Goal: Transaction & Acquisition: Book appointment/travel/reservation

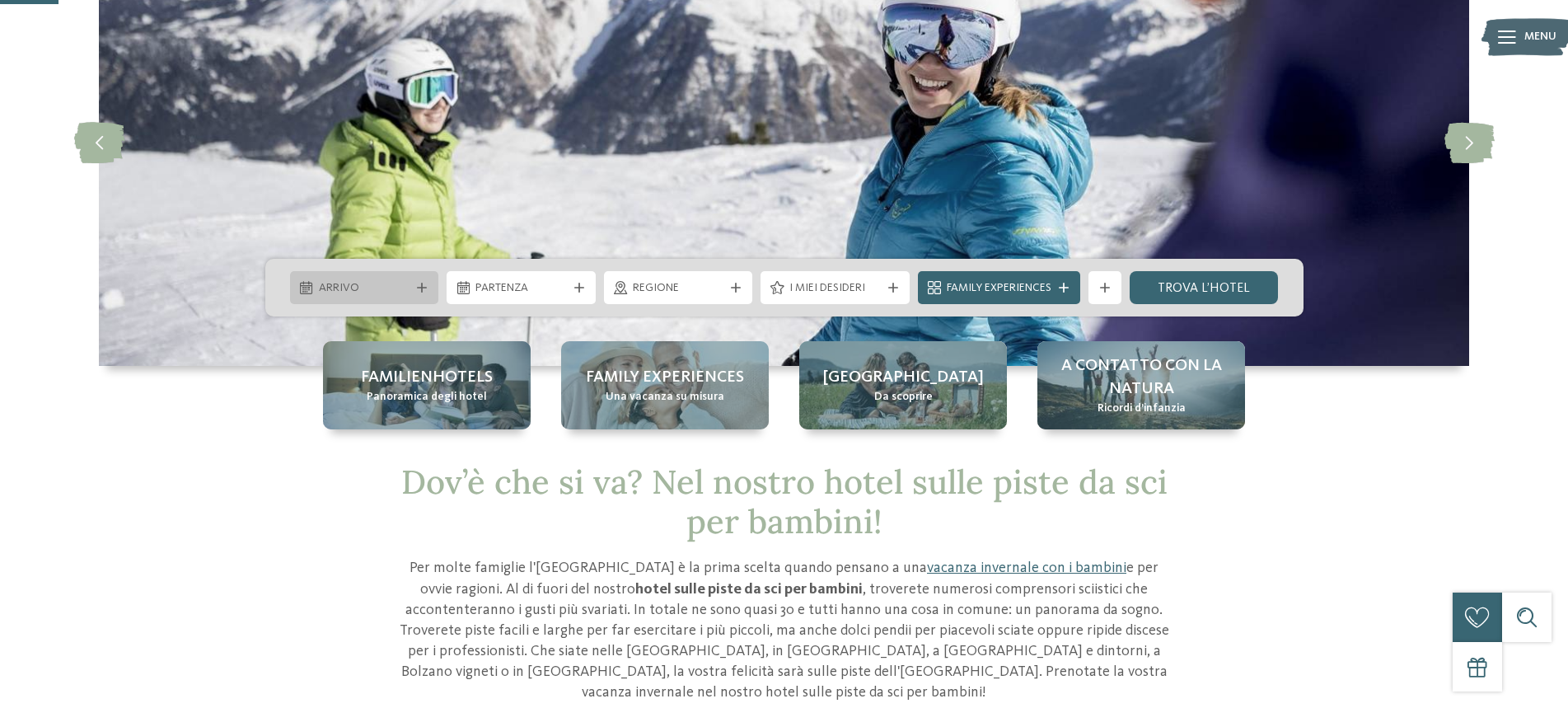
click at [419, 289] on icon at bounding box center [421, 288] width 10 height 10
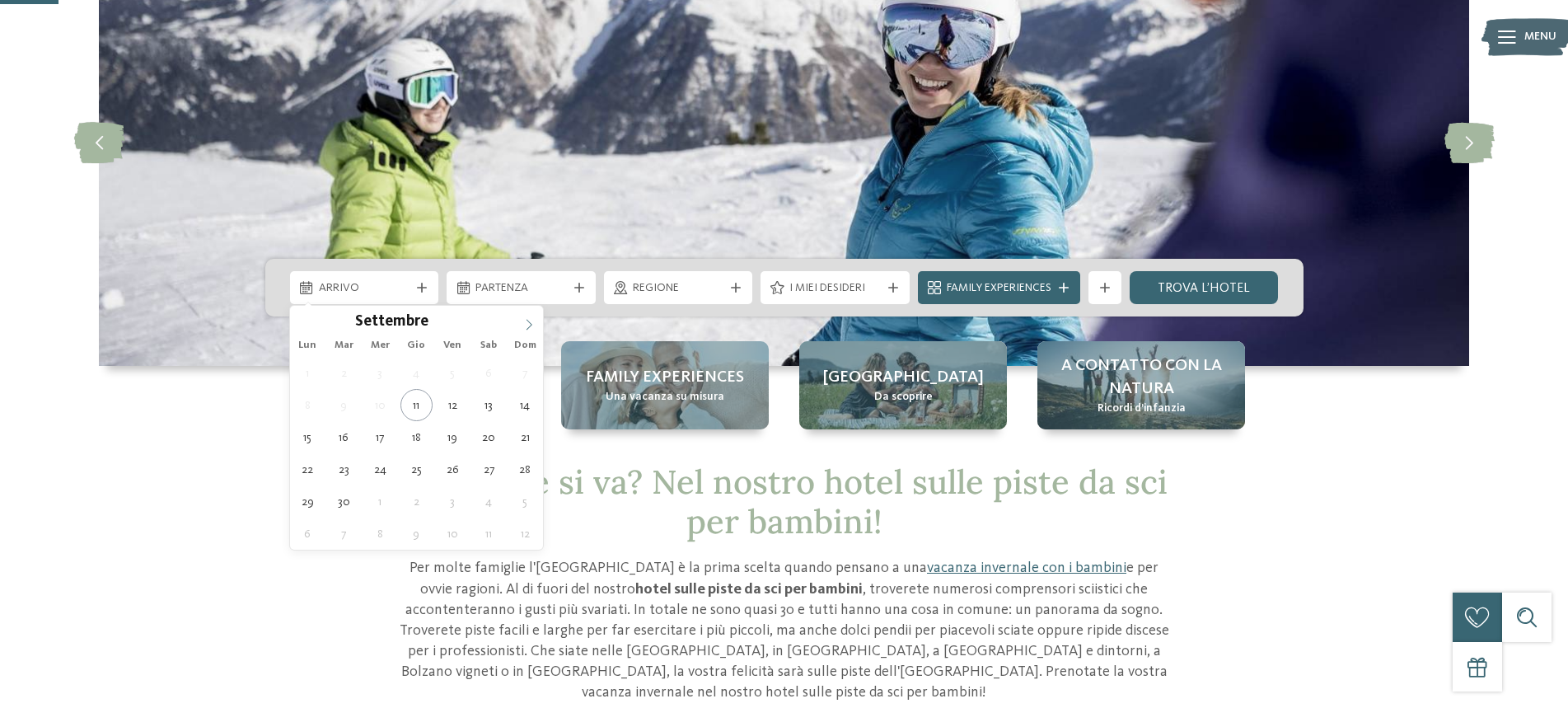
click at [529, 320] on icon at bounding box center [529, 325] width 11 height 11
click at [527, 320] on icon at bounding box center [529, 324] width 6 height 11
type input "****"
click at [527, 320] on icon at bounding box center [529, 325] width 11 height 11
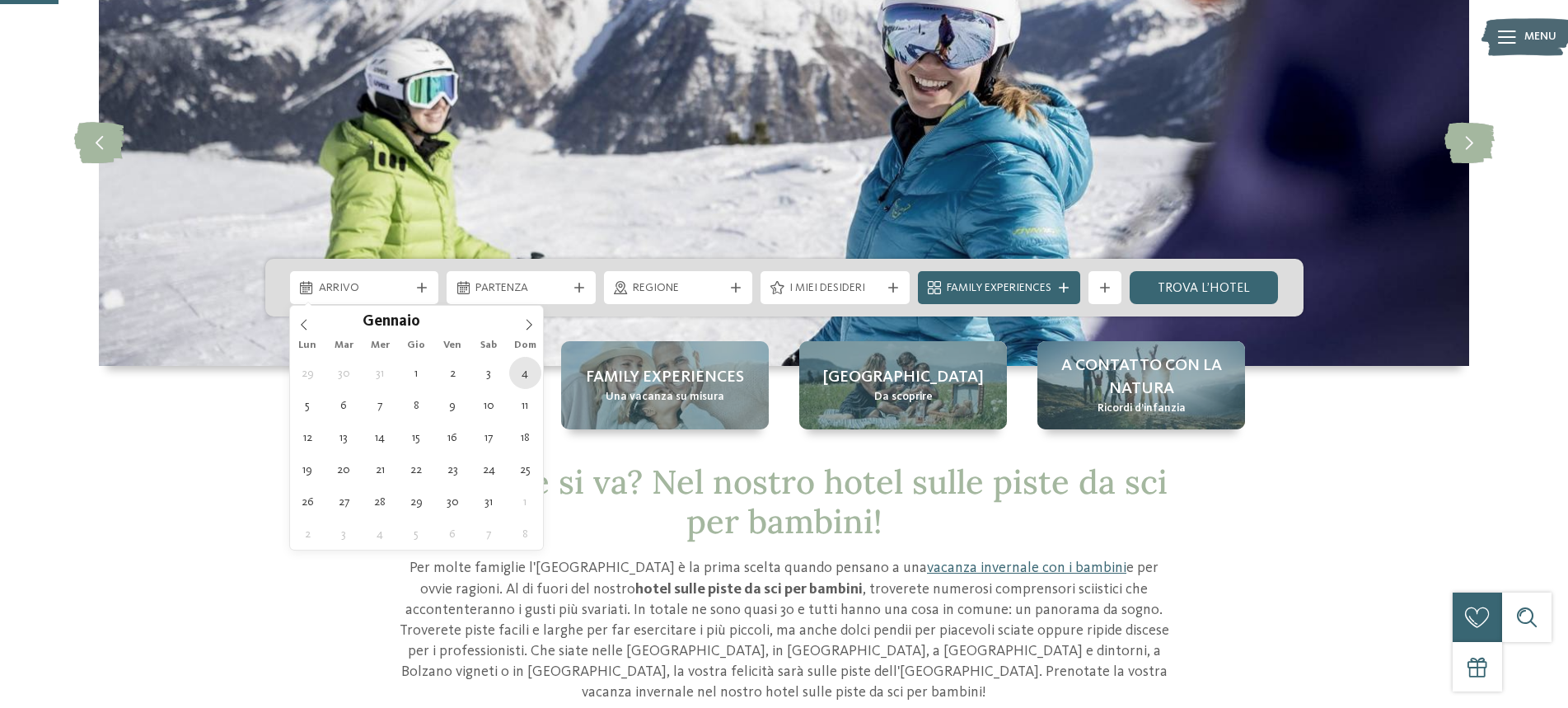
type div "04.01.2026"
type input "****"
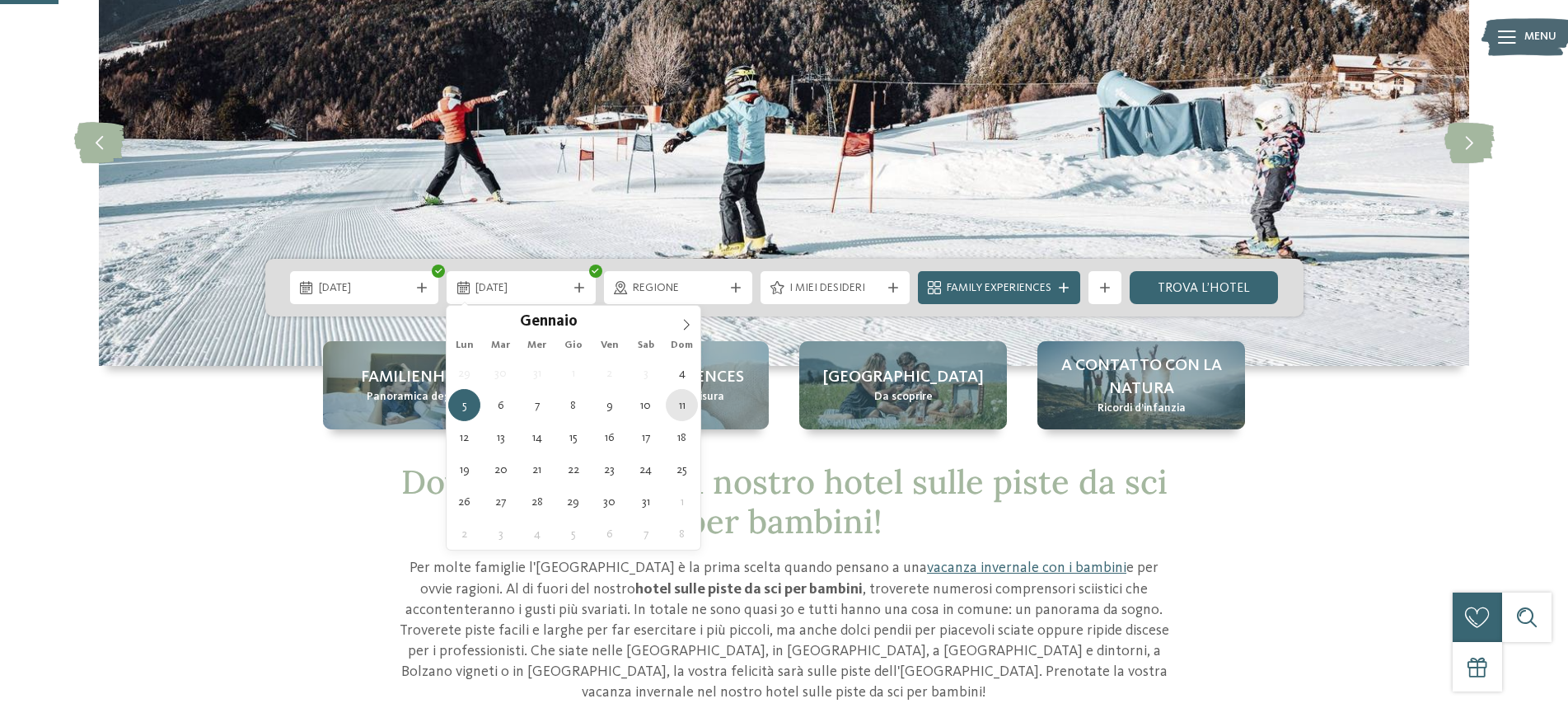
type div "11.01.2026"
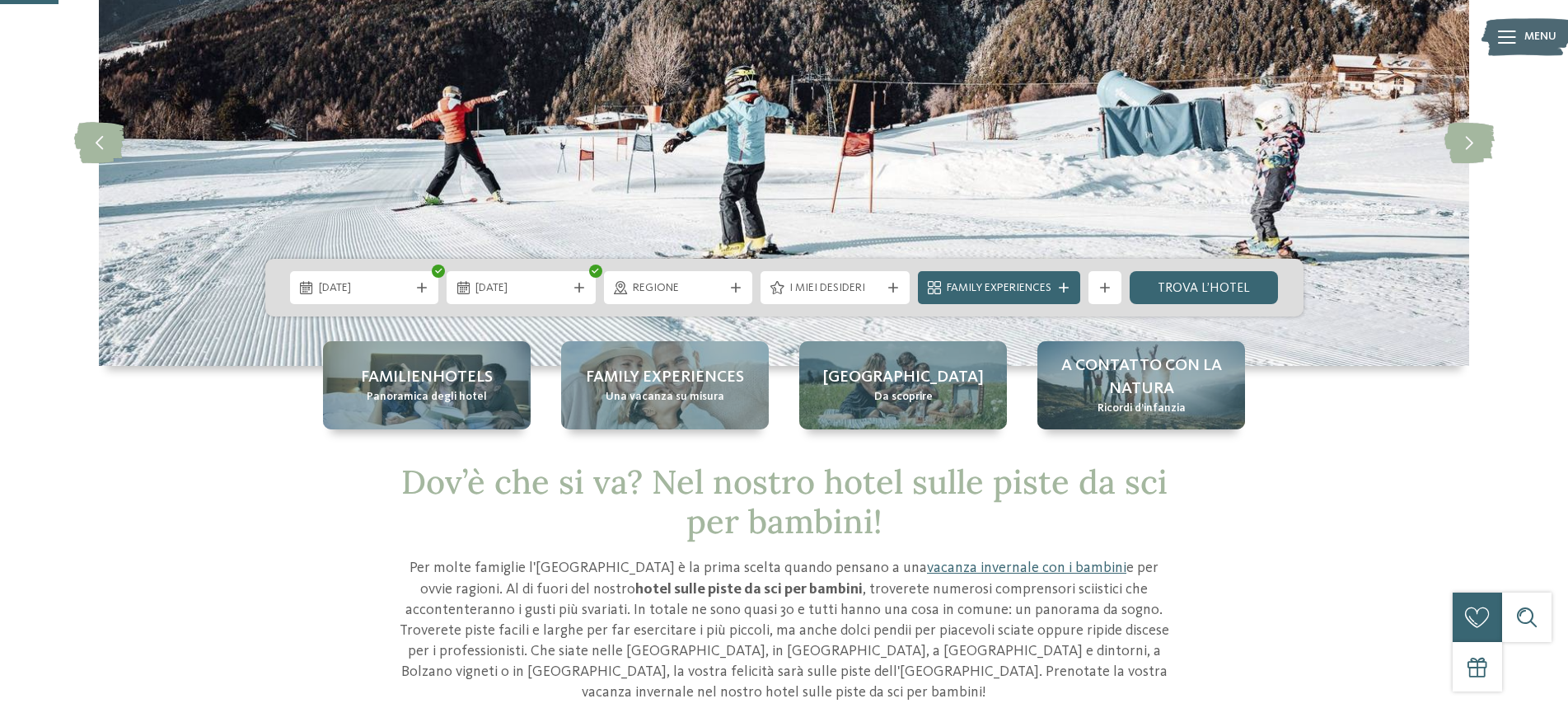
click at [715, 294] on span "Regione" at bounding box center [678, 288] width 92 height 16
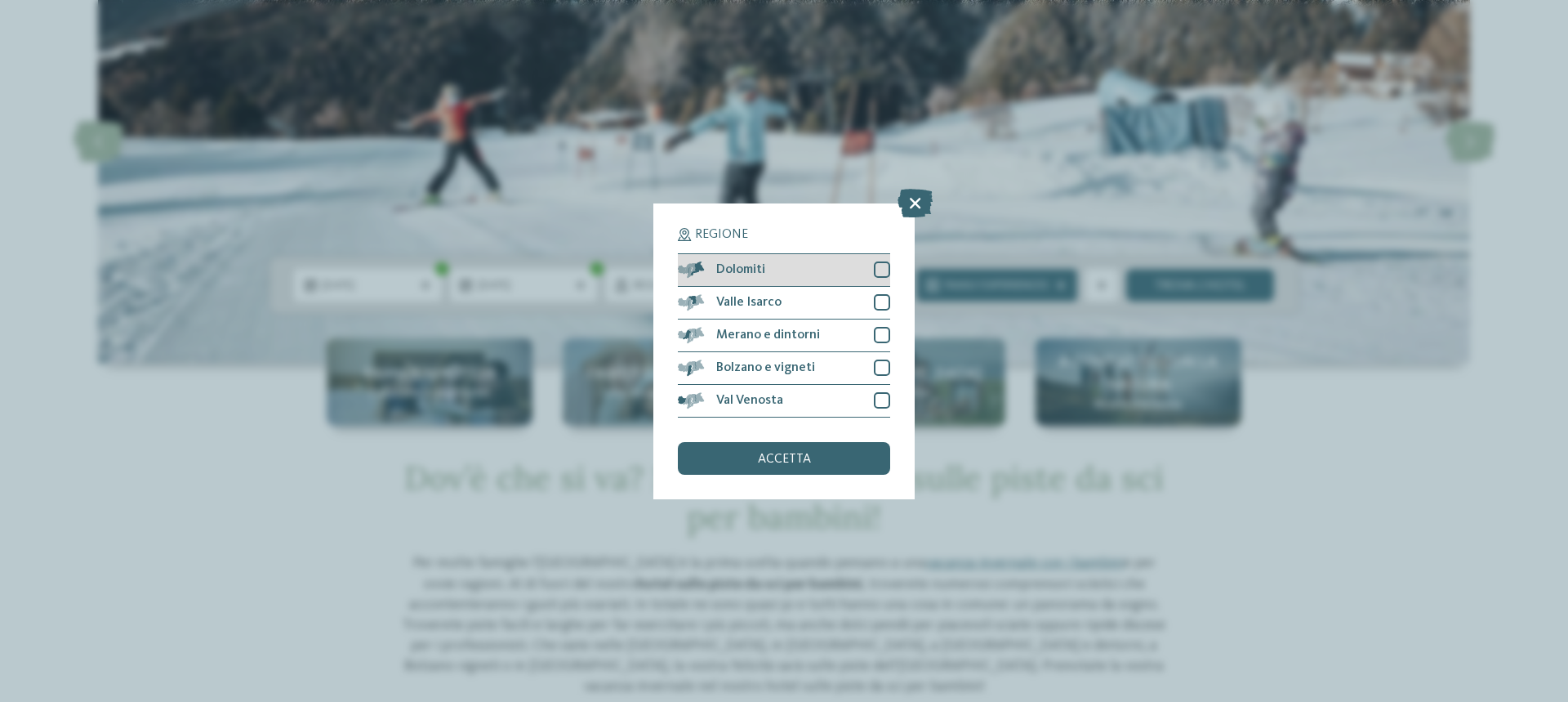
click at [875, 278] on div "Dolomiti" at bounding box center [784, 270] width 212 height 32
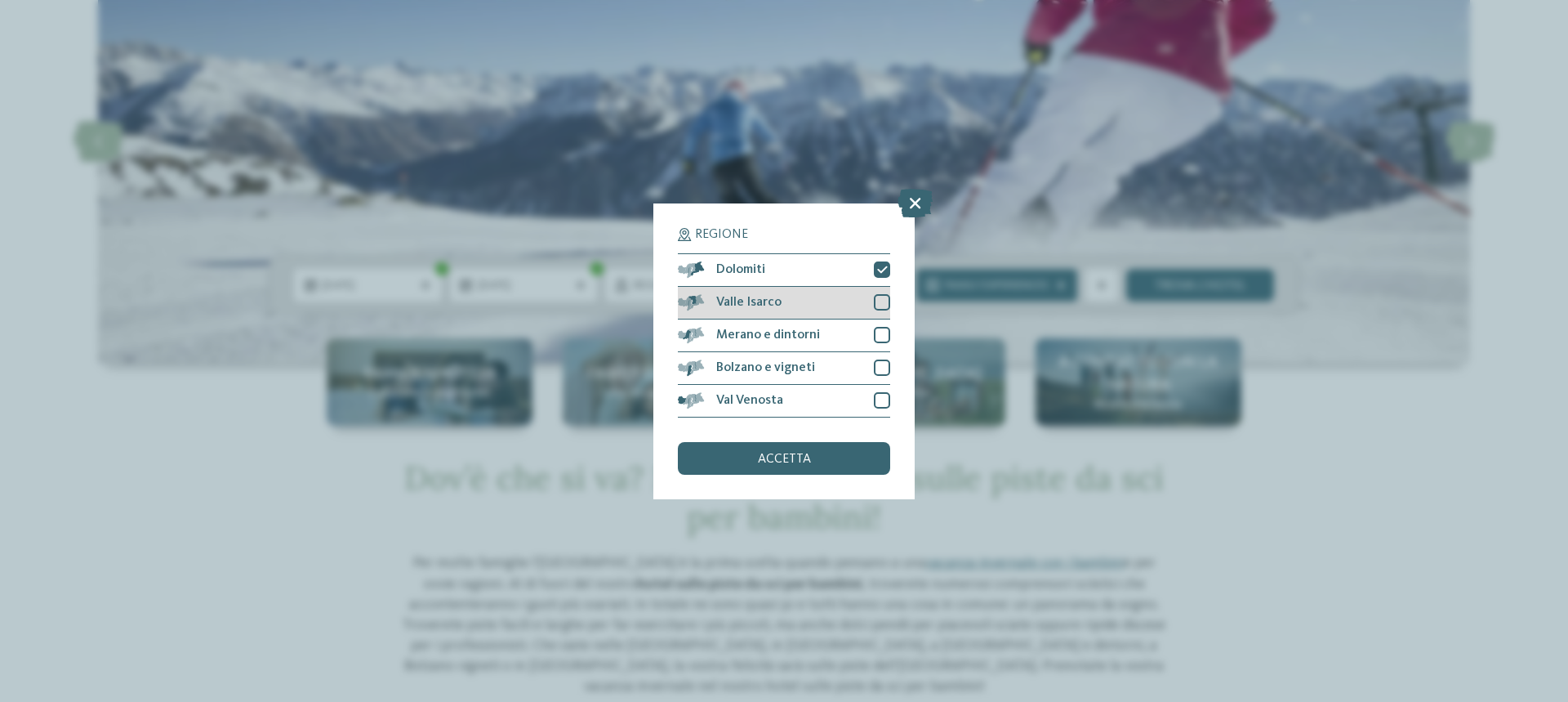
click at [881, 302] on div at bounding box center [882, 301] width 16 height 16
click at [877, 335] on div at bounding box center [882, 334] width 16 height 16
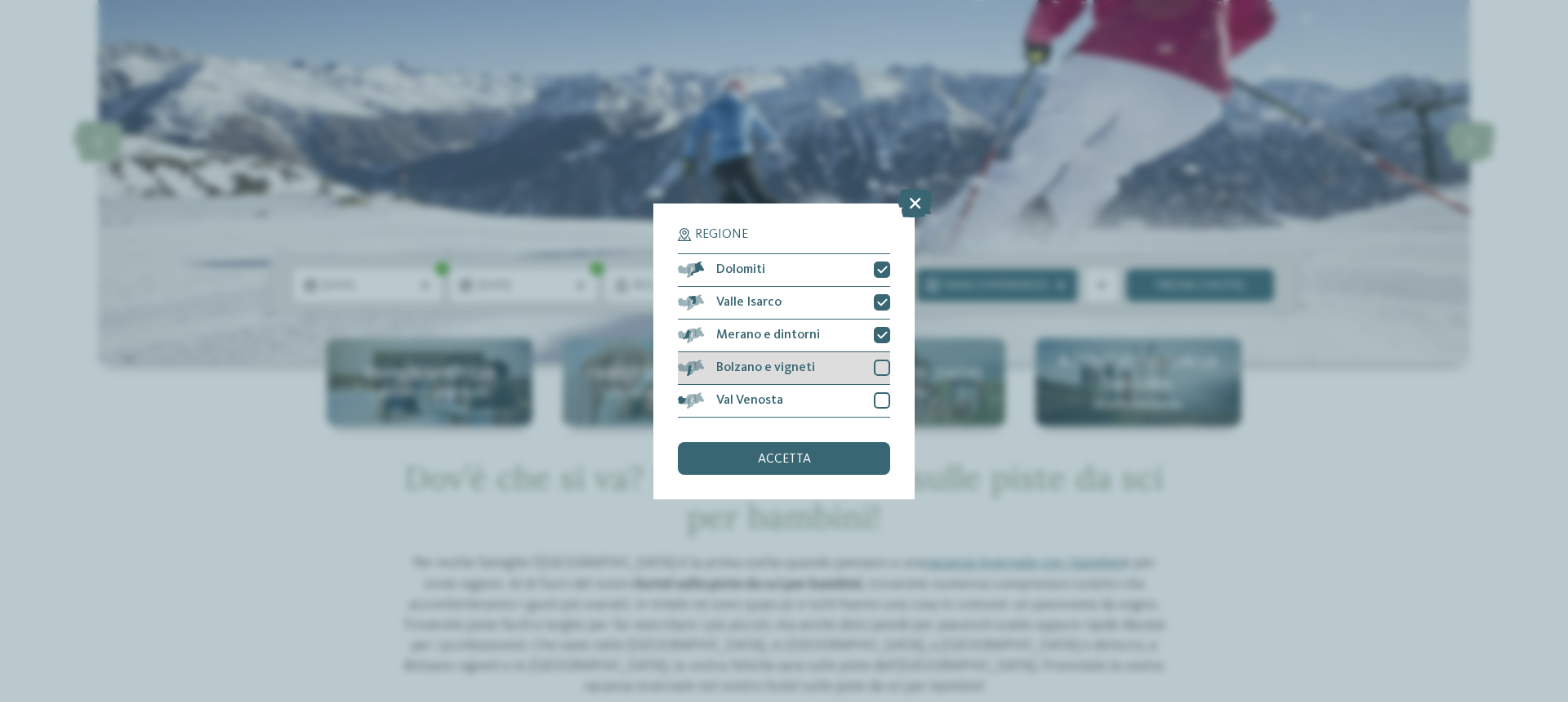
click at [882, 363] on div at bounding box center [882, 367] width 16 height 16
click at [876, 395] on div at bounding box center [882, 400] width 16 height 16
click at [837, 461] on div "accetta" at bounding box center [784, 459] width 212 height 32
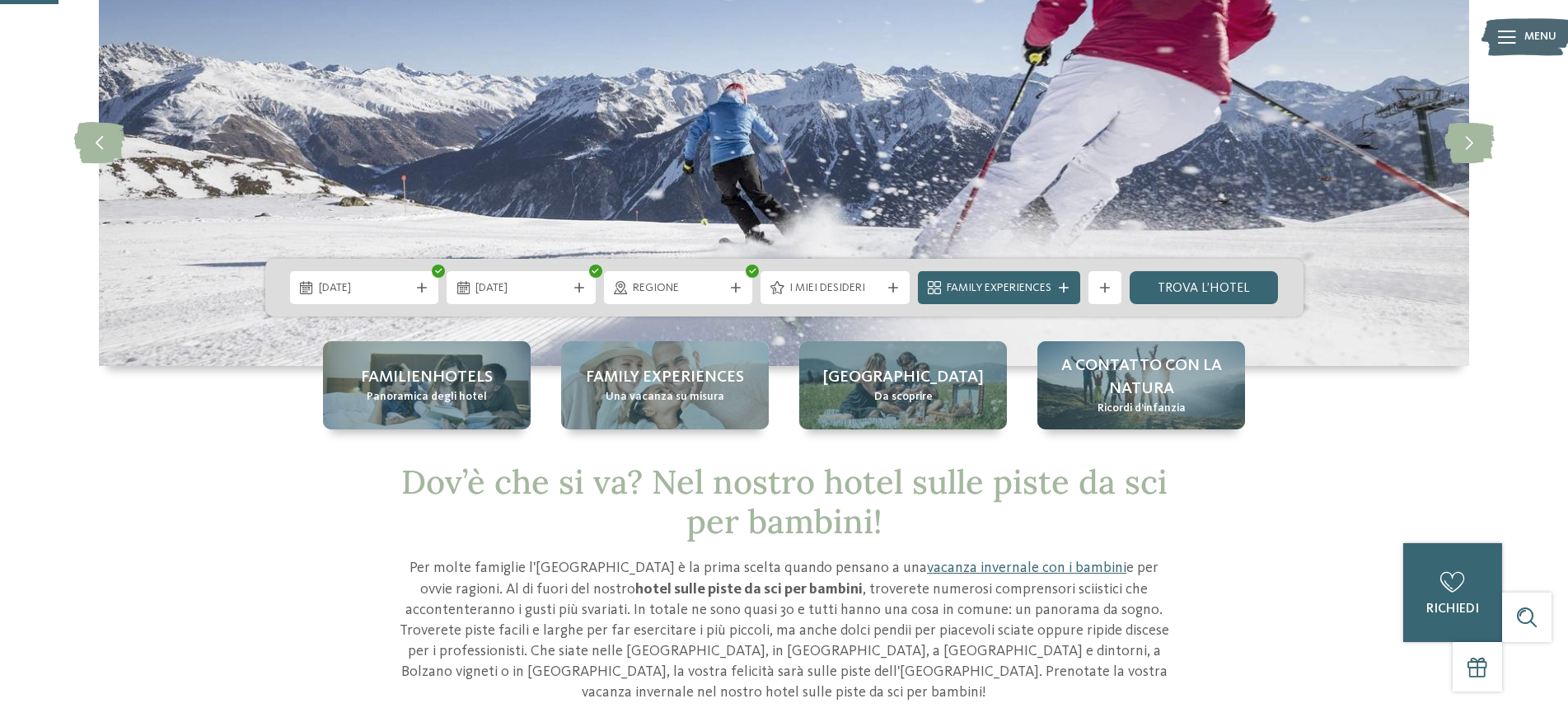
click at [809, 287] on span "I miei desideri" at bounding box center [835, 288] width 92 height 16
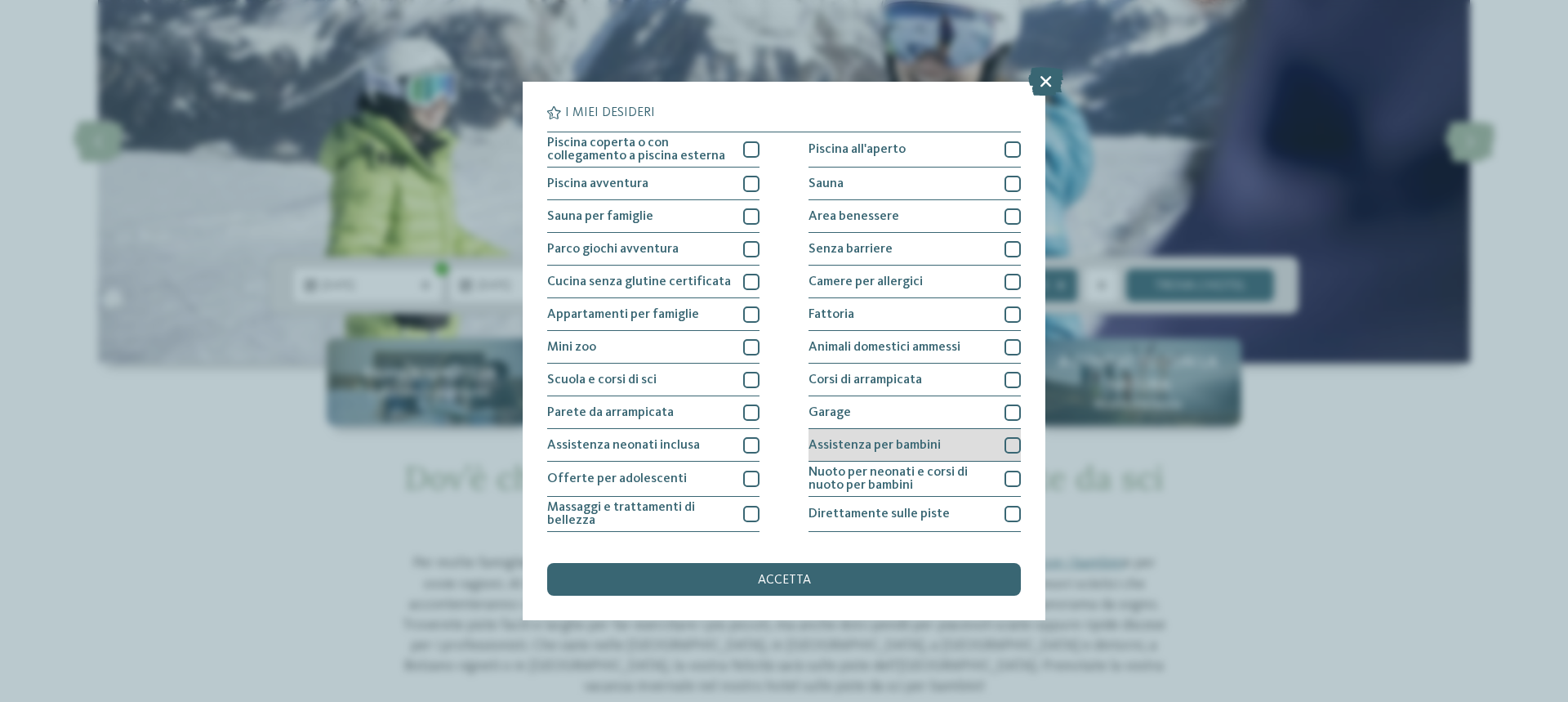
click at [899, 448] on span "Assistenza per bambini" at bounding box center [875, 445] width 133 height 13
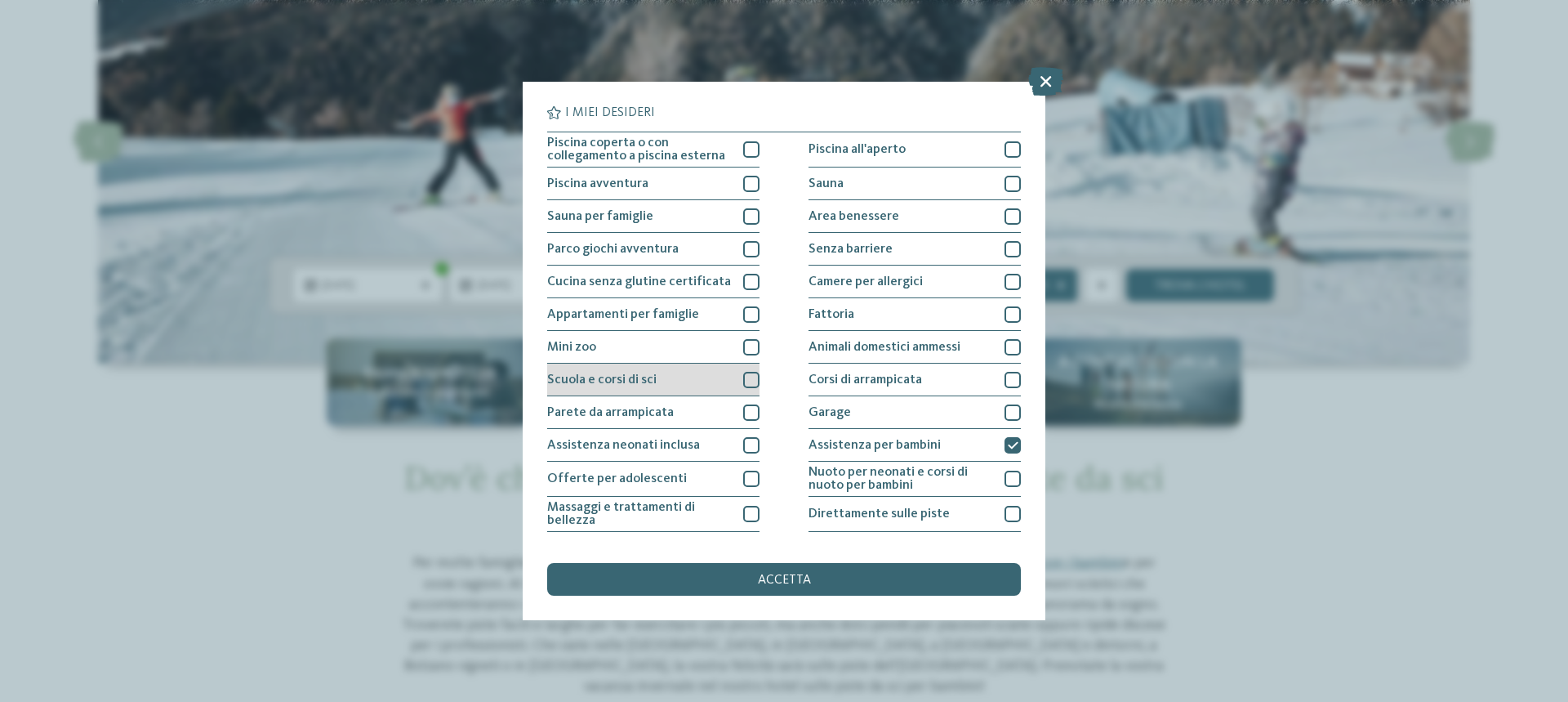
click at [722, 383] on div "Scuola e corsi di sci" at bounding box center [653, 380] width 212 height 32
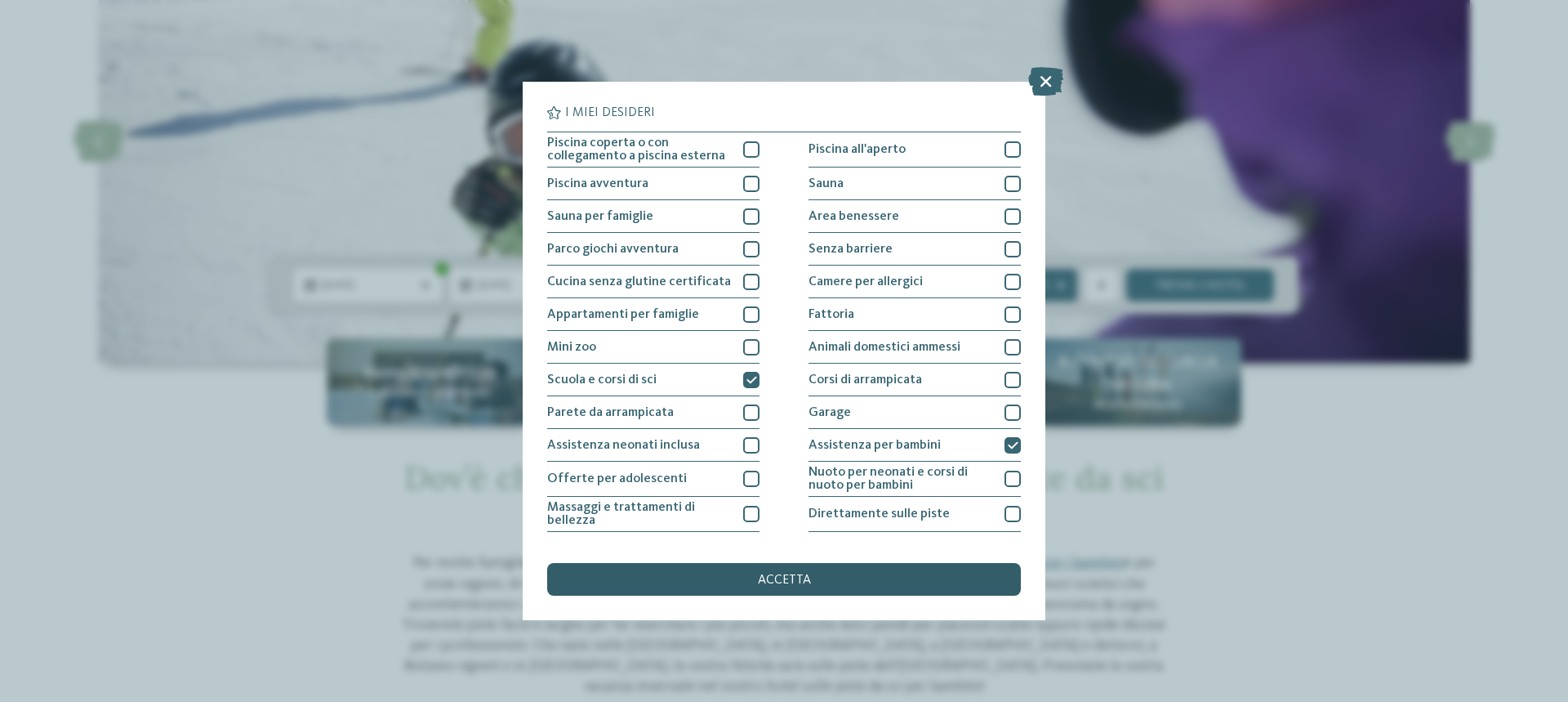
click at [818, 575] on div "accetta" at bounding box center [784, 579] width 473 height 32
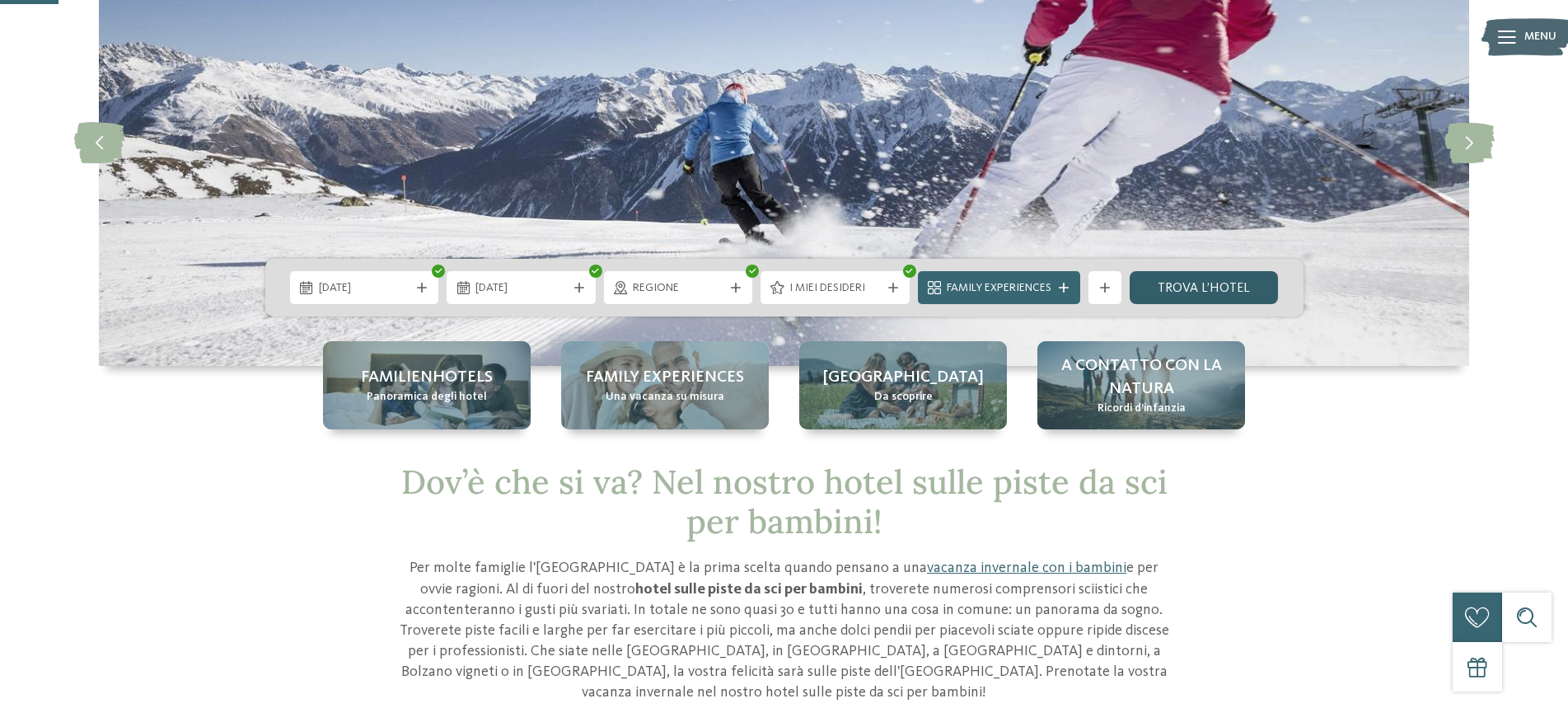
click at [1213, 285] on link "trova l’hotel" at bounding box center [1204, 288] width 149 height 32
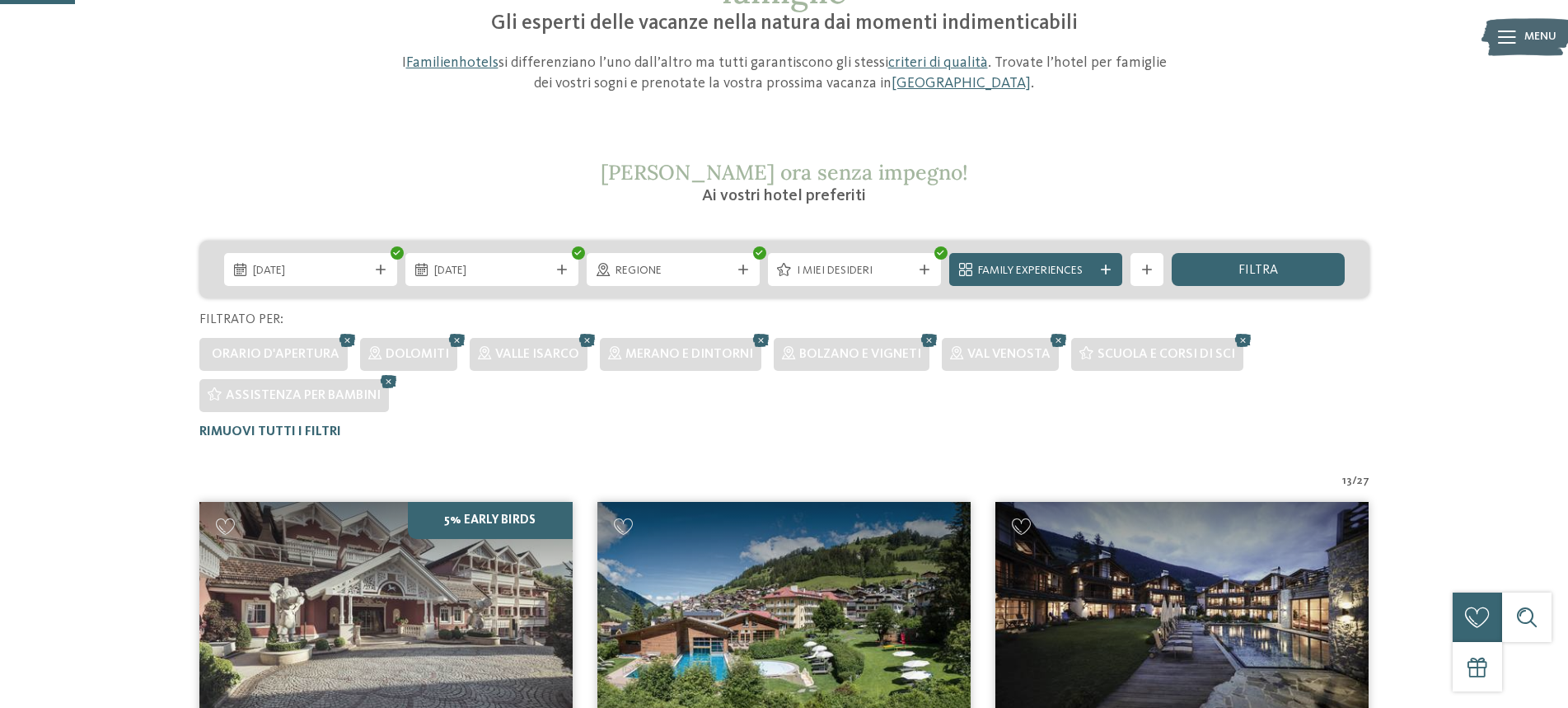
scroll to position [177, 0]
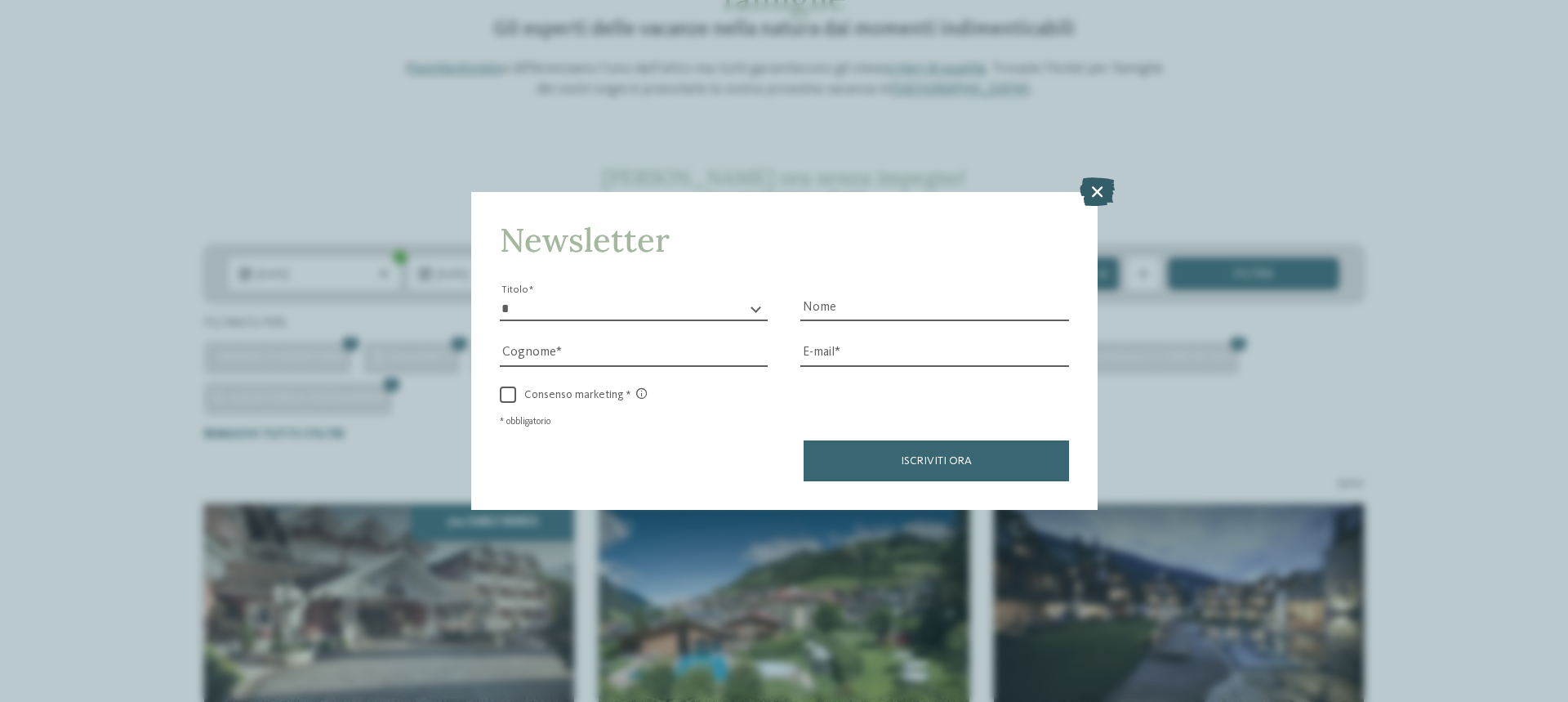
click at [1089, 189] on icon at bounding box center [1096, 191] width 35 height 28
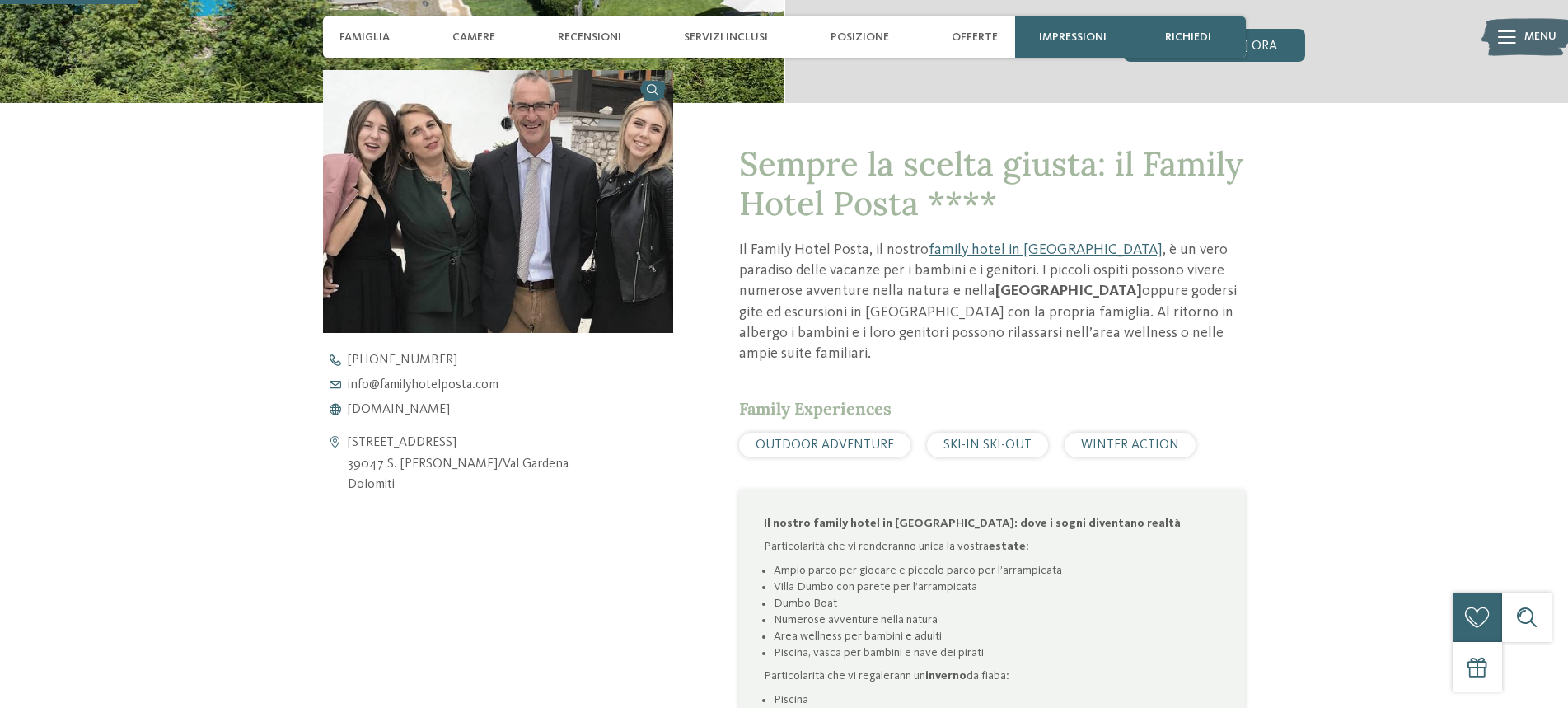
scroll to position [577, 0]
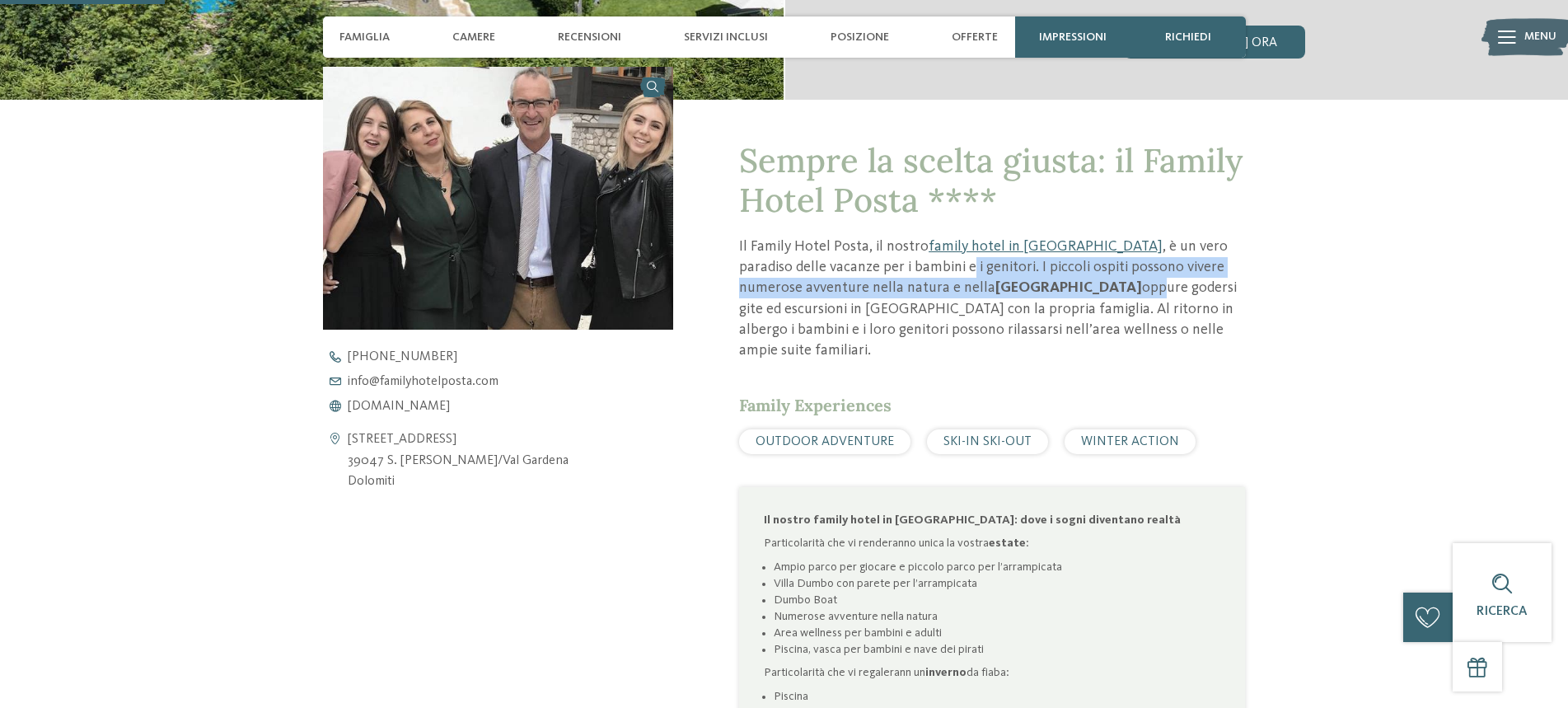
drag, startPoint x: 885, startPoint y: 270, endPoint x: 1032, endPoint y: 280, distance: 147.3
click at [1032, 280] on p "Il Family Hotel Posta, il nostro family hotel in Val Gardena , è un vero paradi…" at bounding box center [992, 298] width 505 height 124
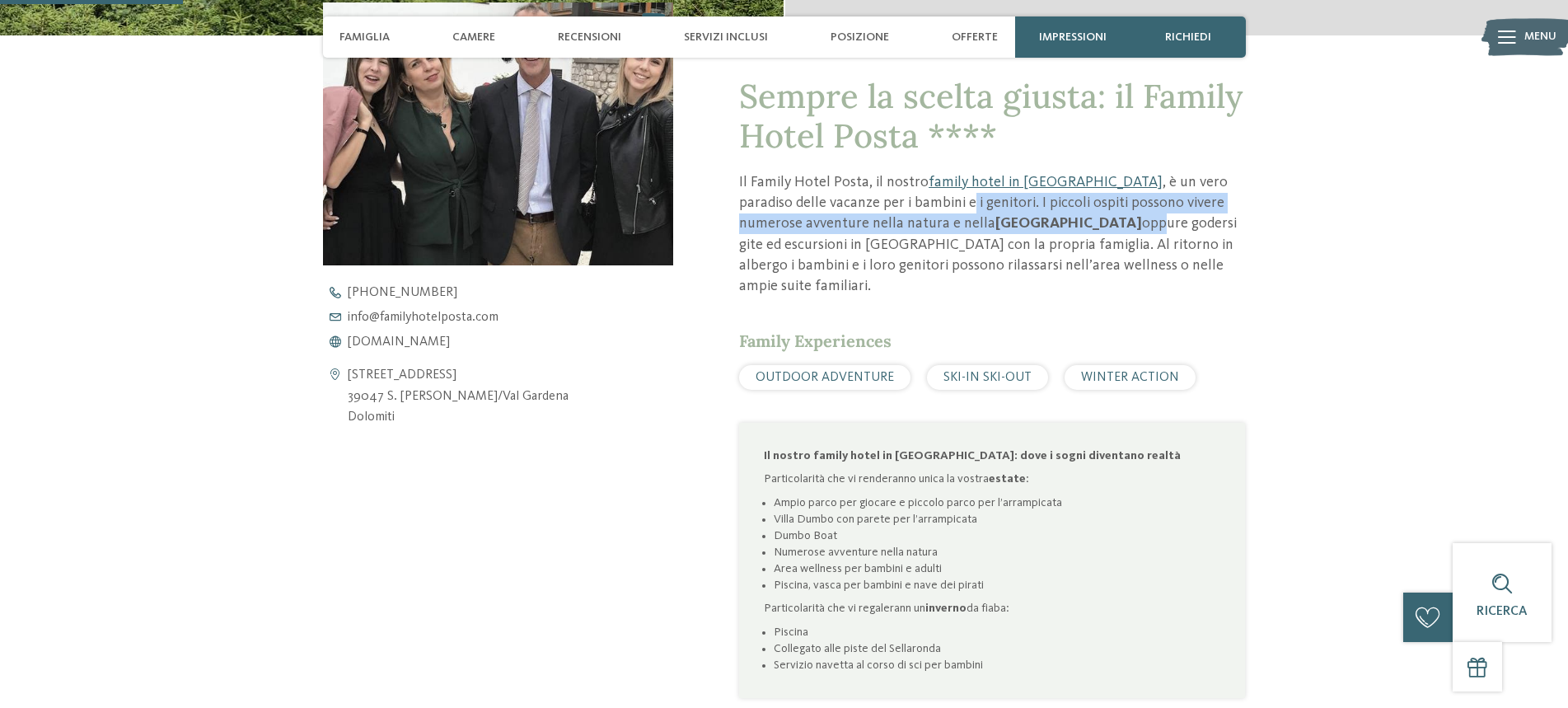
scroll to position [741, 0]
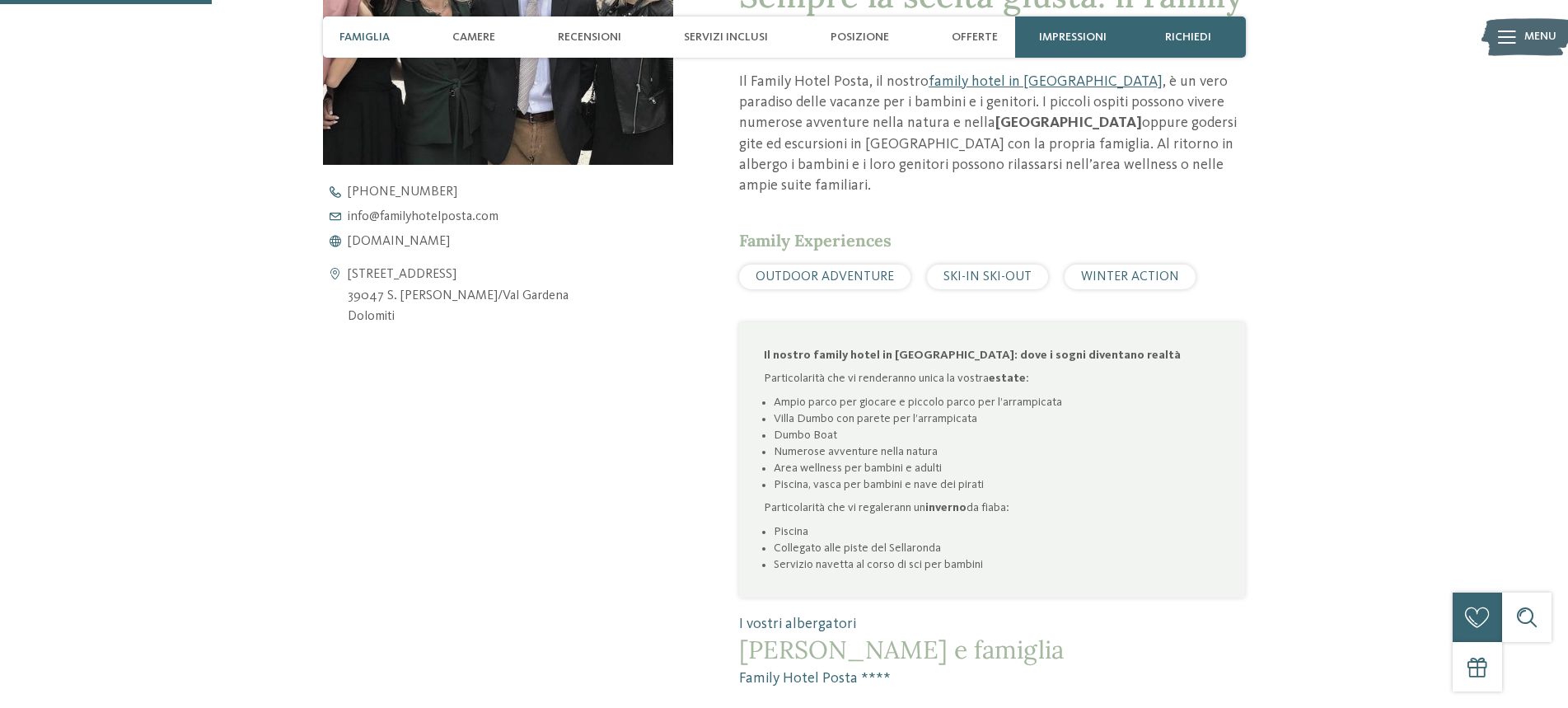
click at [978, 266] on div "SKI-IN SKI-OUT" at bounding box center [987, 277] width 121 height 25
click at [979, 270] on span "SKI-IN SKI-OUT" at bounding box center [987, 277] width 88 height 13
click at [970, 270] on span "SKI-IN SKI-OUT" at bounding box center [987, 277] width 88 height 13
click at [1085, 270] on span "WINTER ACTION" at bounding box center [1129, 277] width 98 height 13
click at [428, 242] on span "www.familyhotelposta.com" at bounding box center [398, 242] width 102 height 13
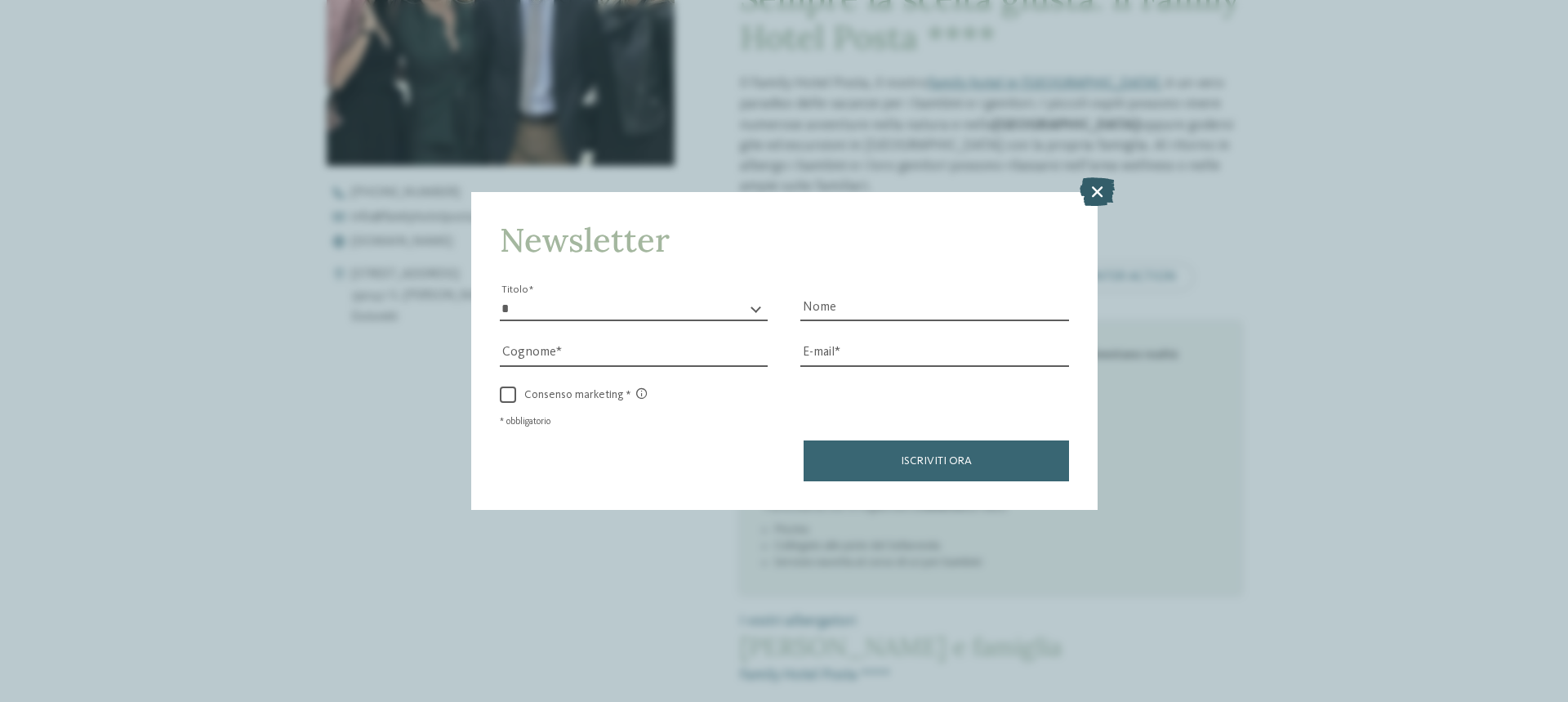
click at [1096, 188] on icon at bounding box center [1096, 191] width 35 height 28
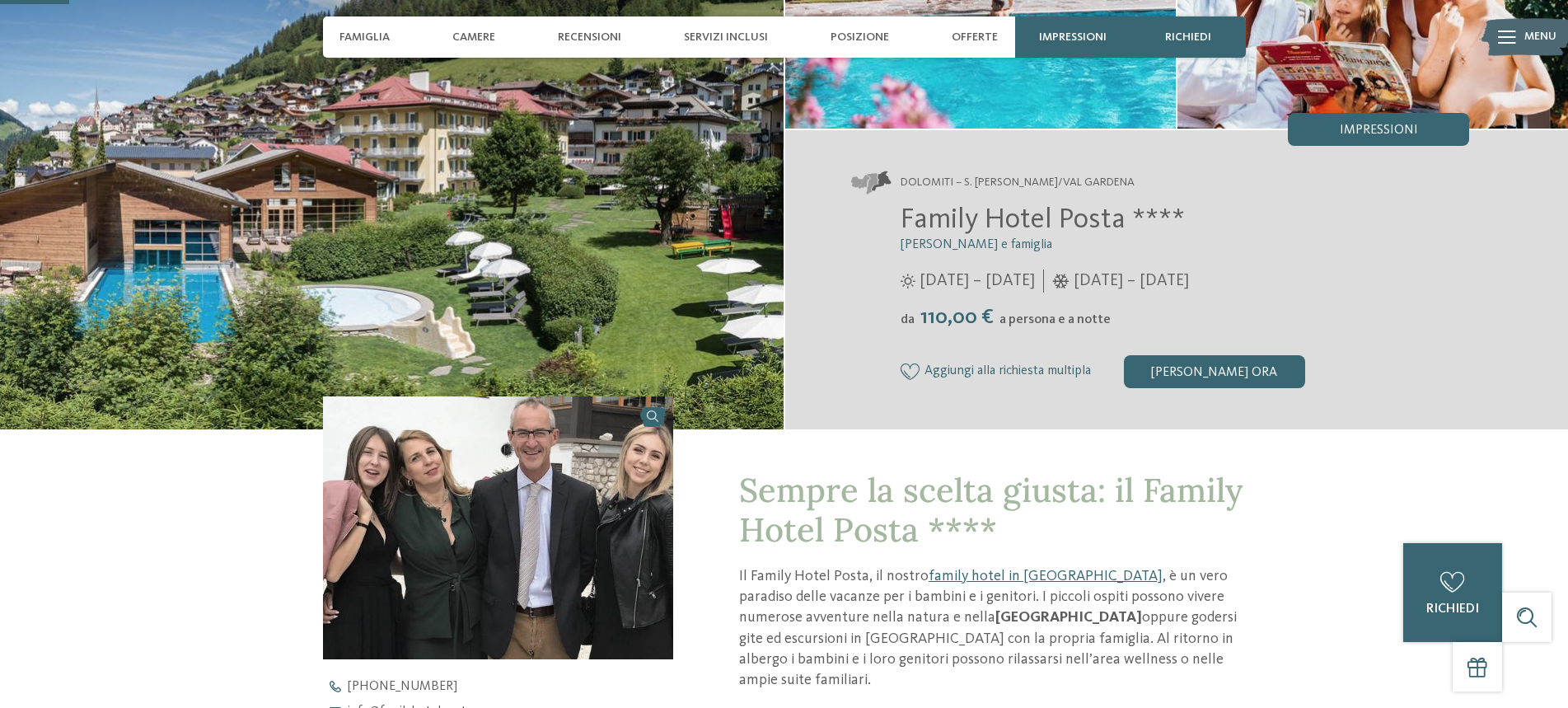
scroll to position [164, 0]
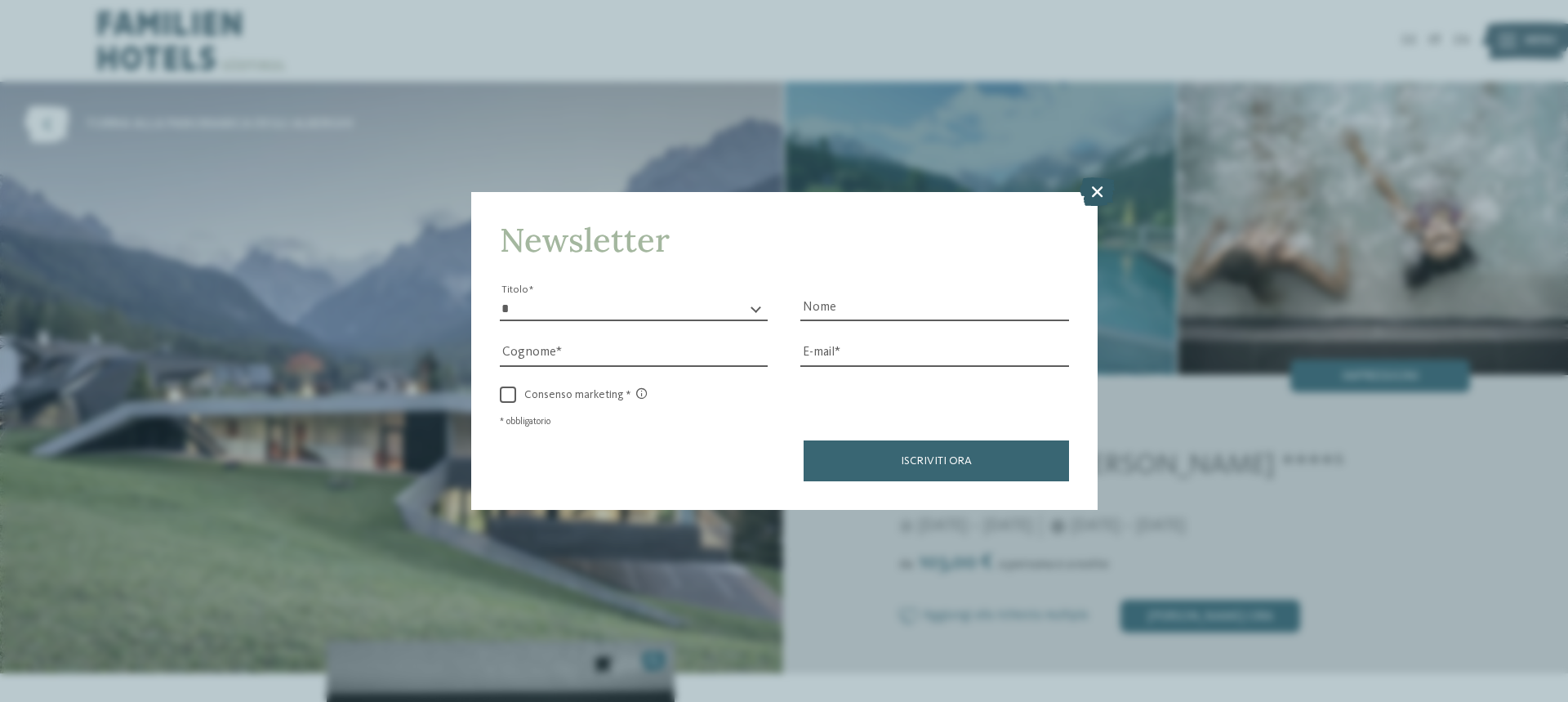
click at [1103, 191] on icon at bounding box center [1096, 191] width 35 height 28
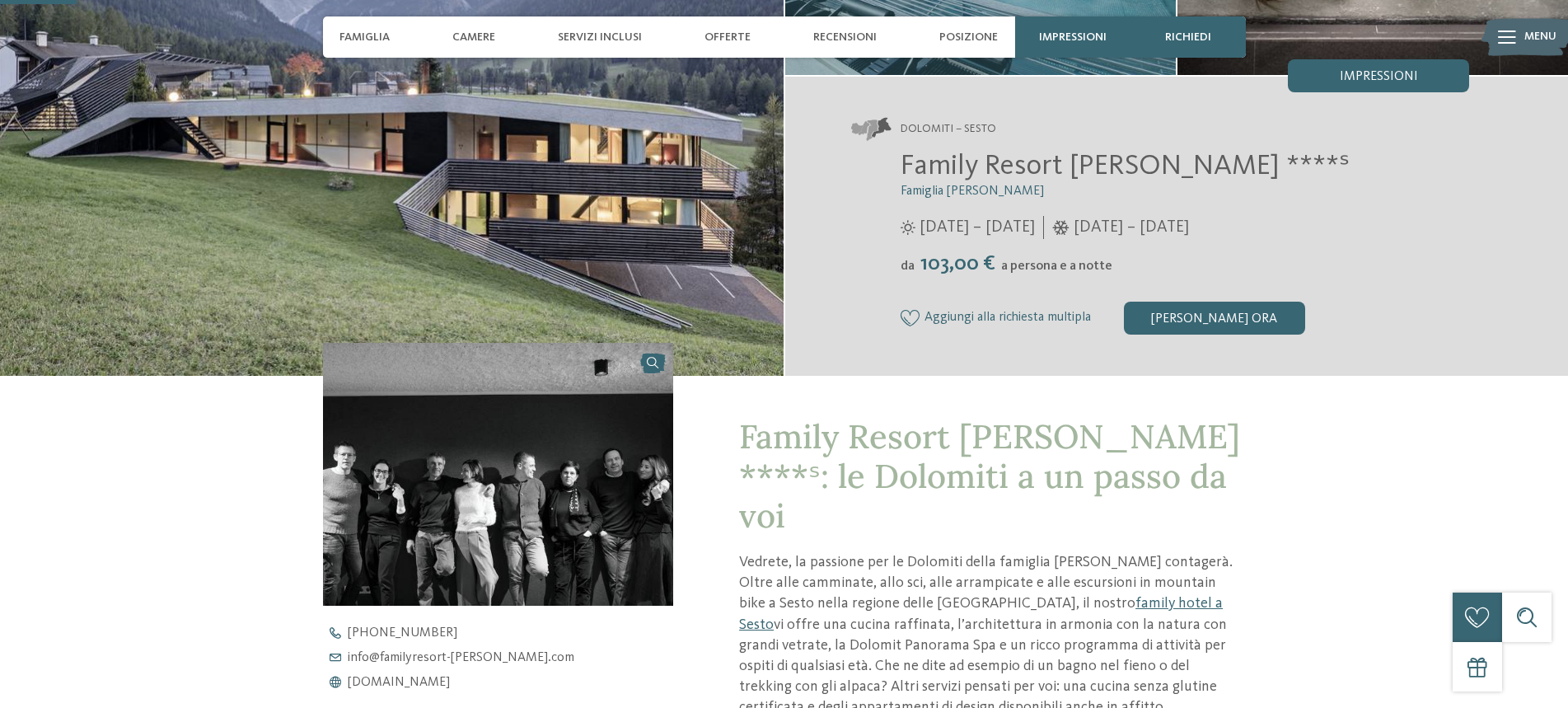
scroll to position [330, 0]
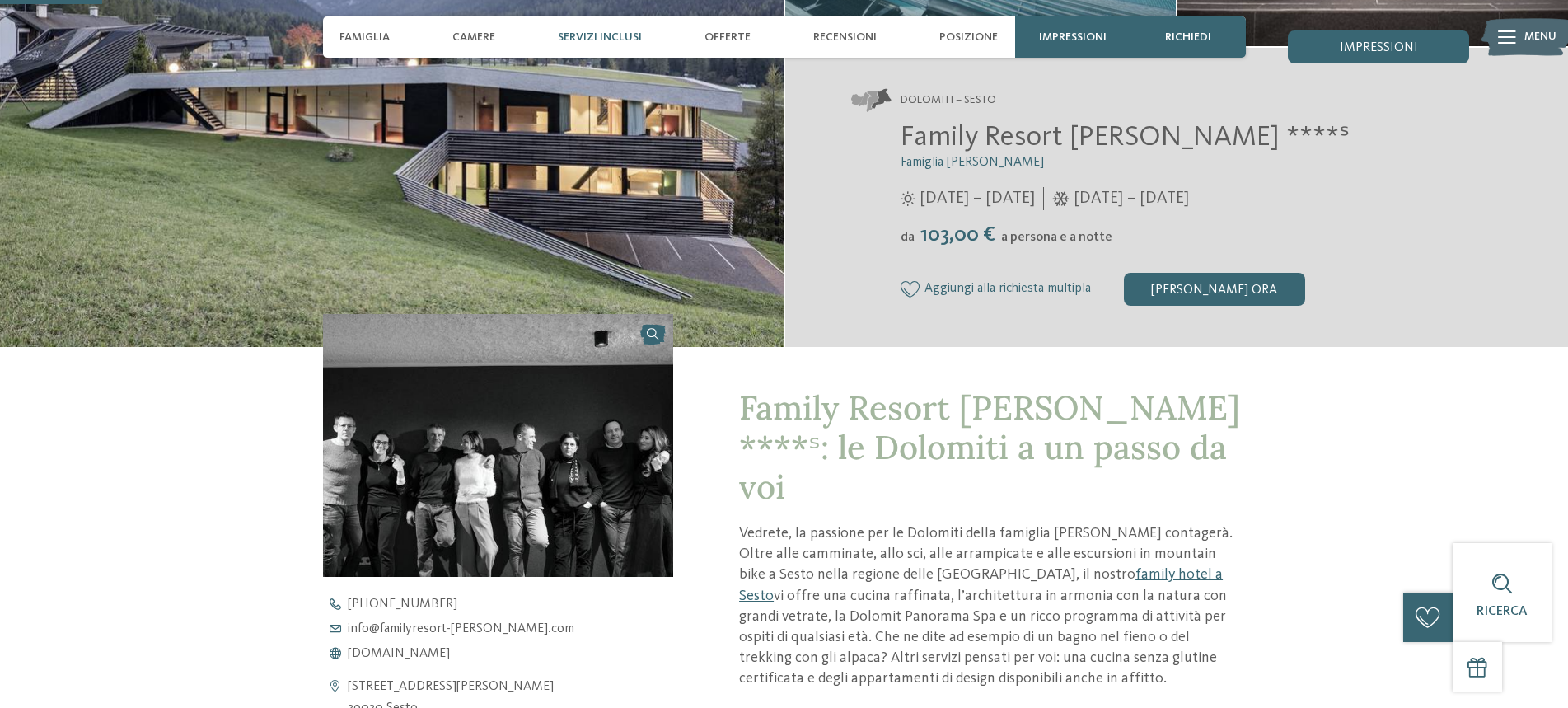
click at [612, 38] on span "Servizi inclusi" at bounding box center [600, 37] width 84 height 14
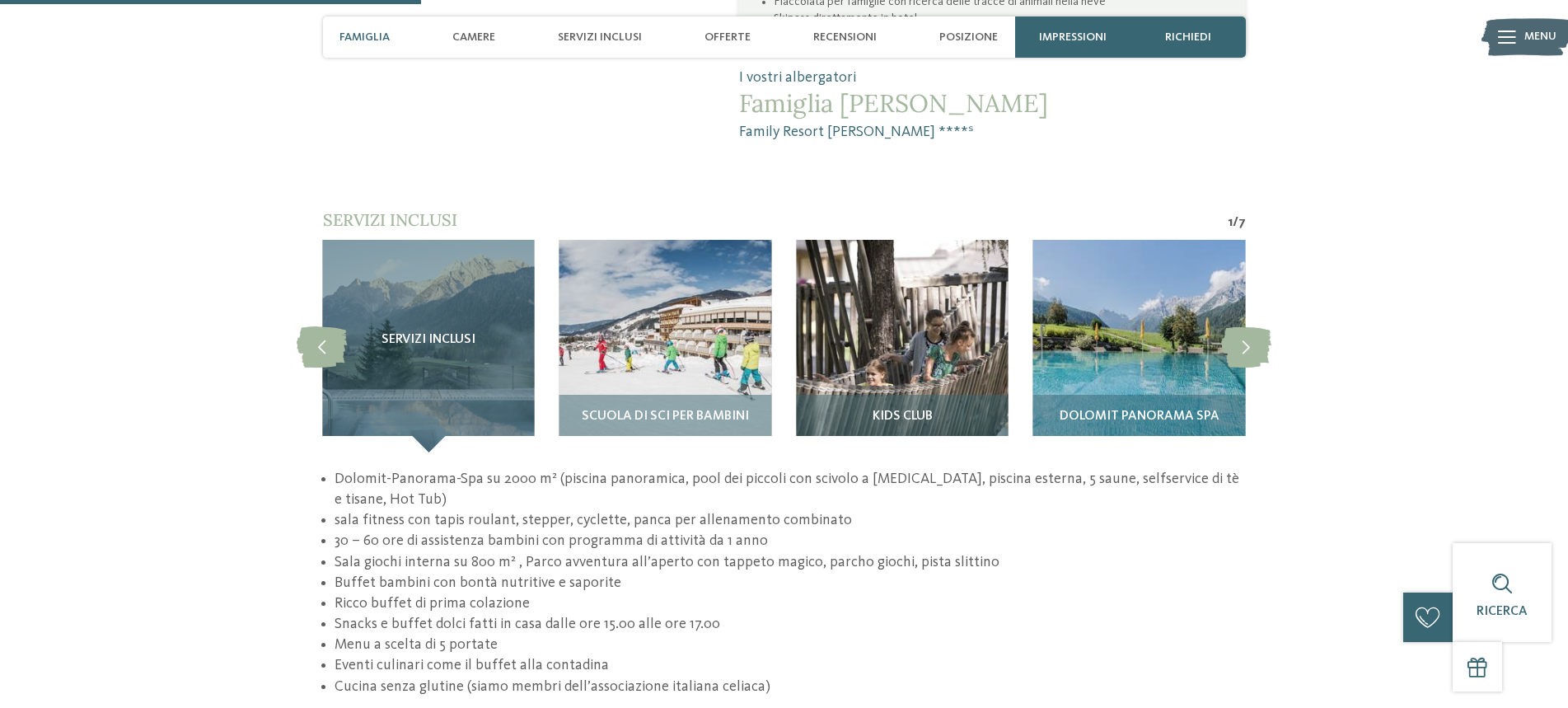
scroll to position [1517, 0]
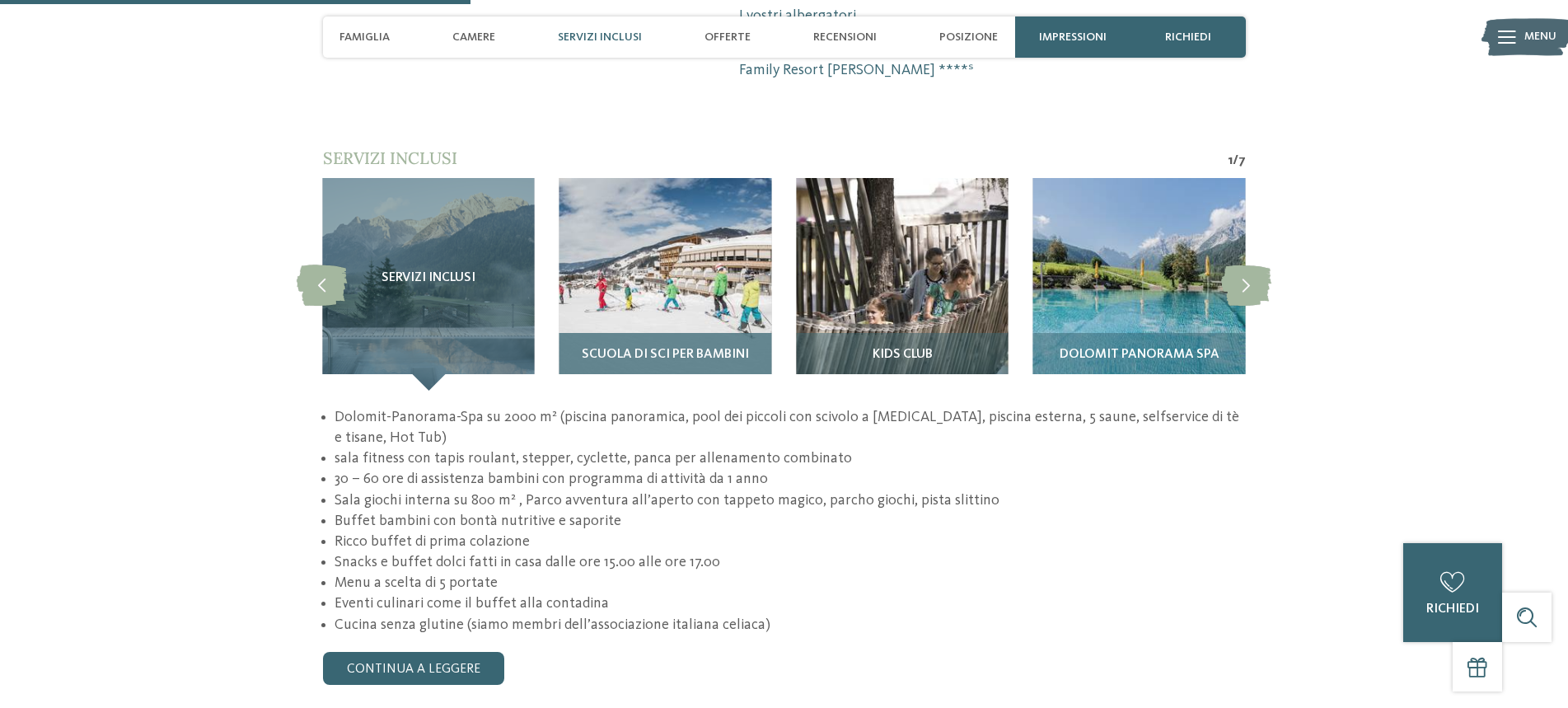
click at [666, 216] on img at bounding box center [666, 284] width 212 height 212
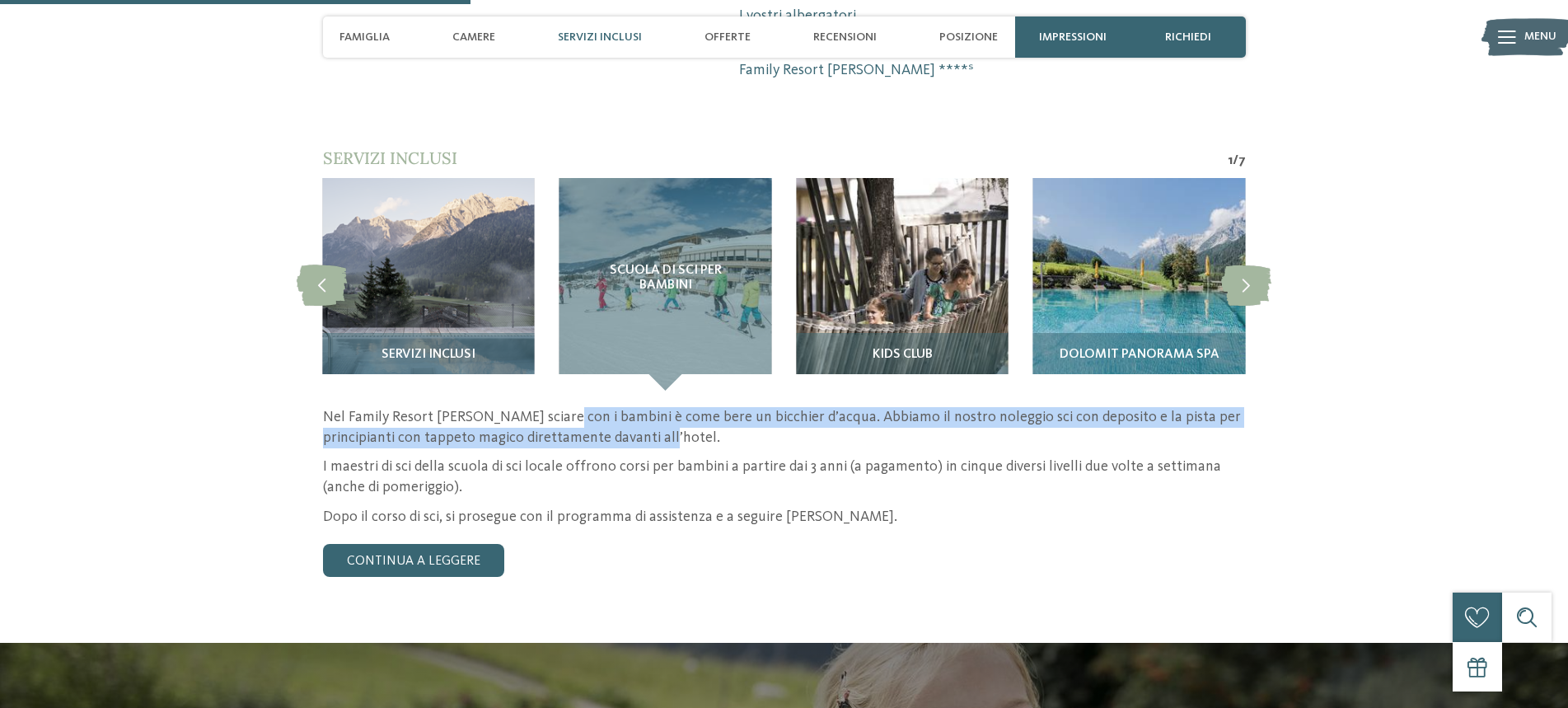
drag, startPoint x: 548, startPoint y: 358, endPoint x: 817, endPoint y: 373, distance: 269.4
click at [817, 407] on p "Nel Family Resort Rainer sciare con i bambini è come bere un bicchier d’acqua. …" at bounding box center [784, 427] width 923 height 41
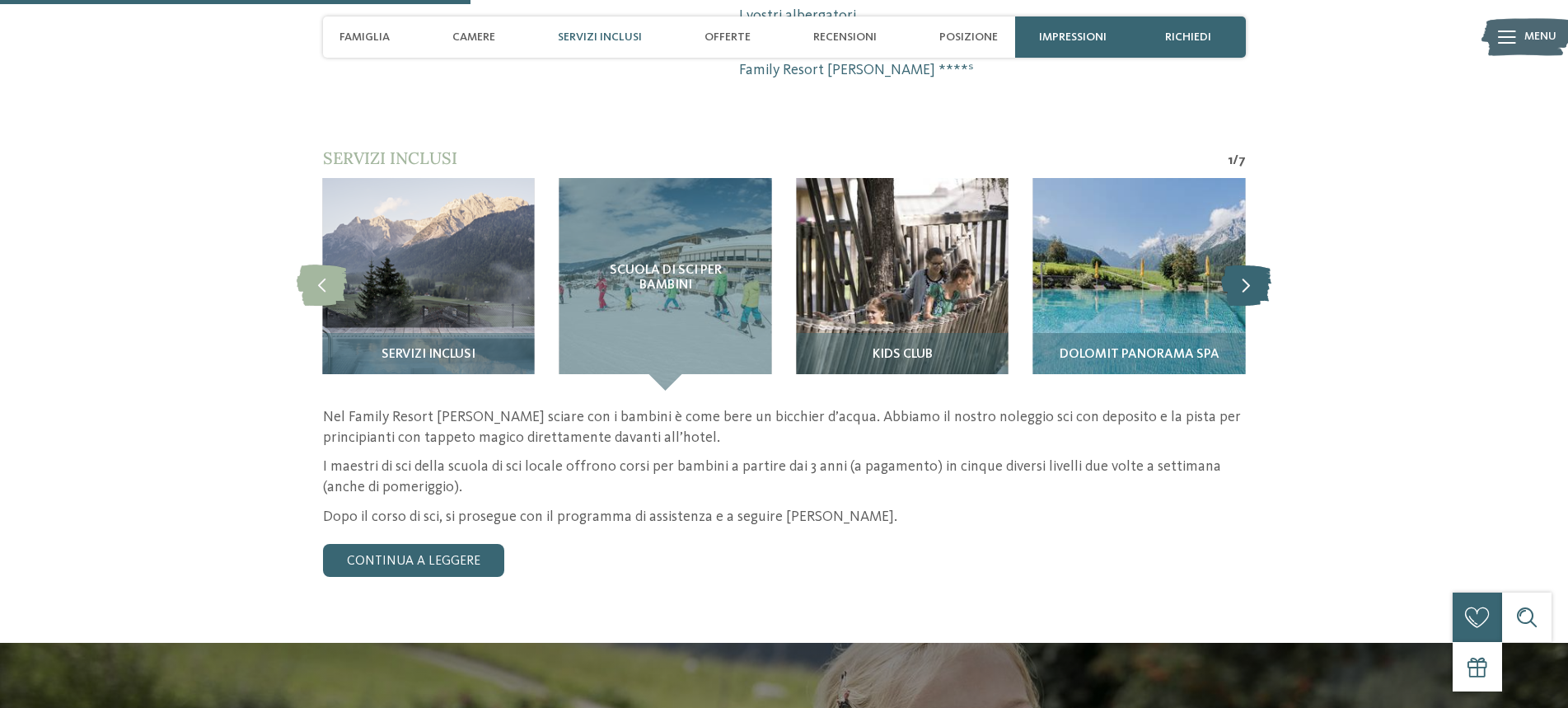
click at [1252, 264] on icon at bounding box center [1246, 284] width 51 height 41
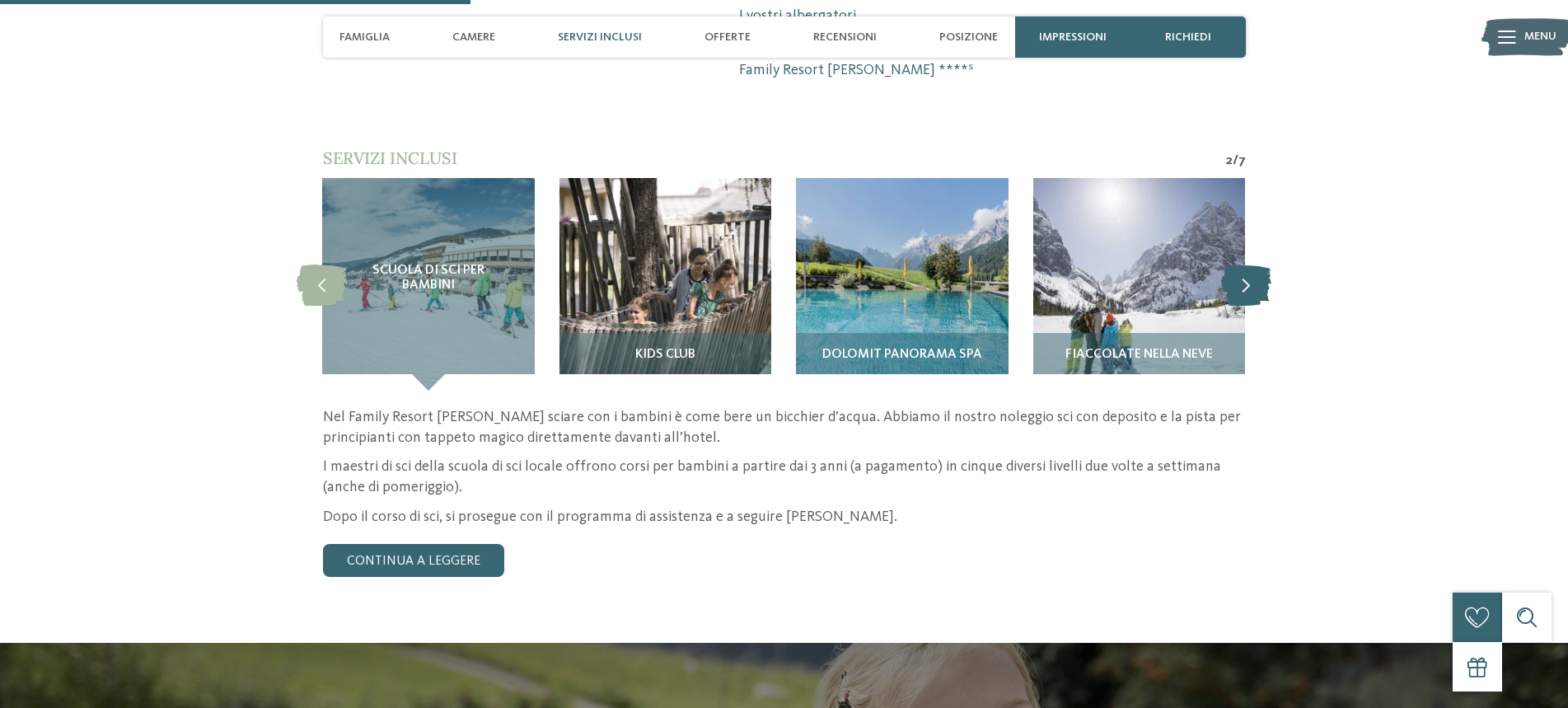
click at [1252, 264] on icon at bounding box center [1246, 284] width 51 height 41
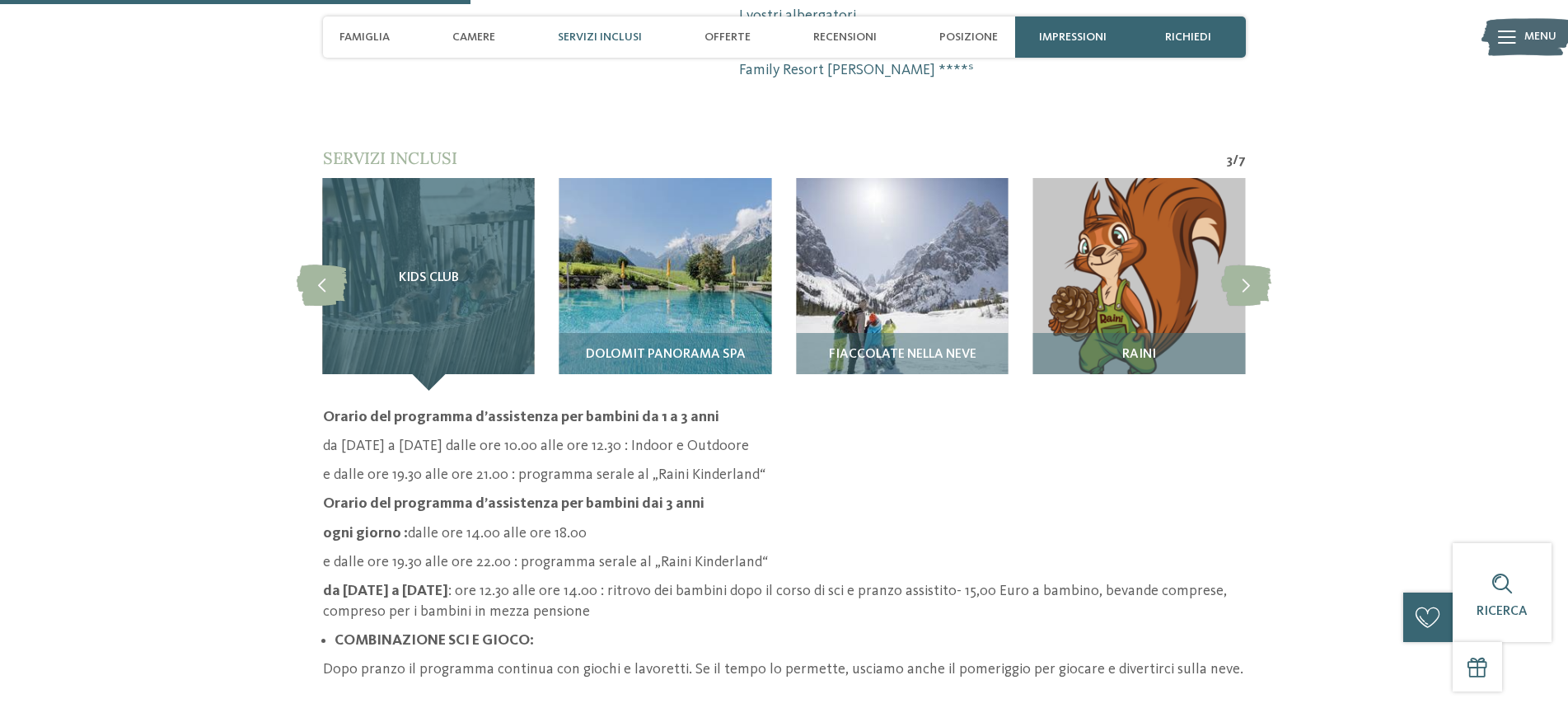
click at [497, 243] on div "Kids Club" at bounding box center [428, 284] width 212 height 212
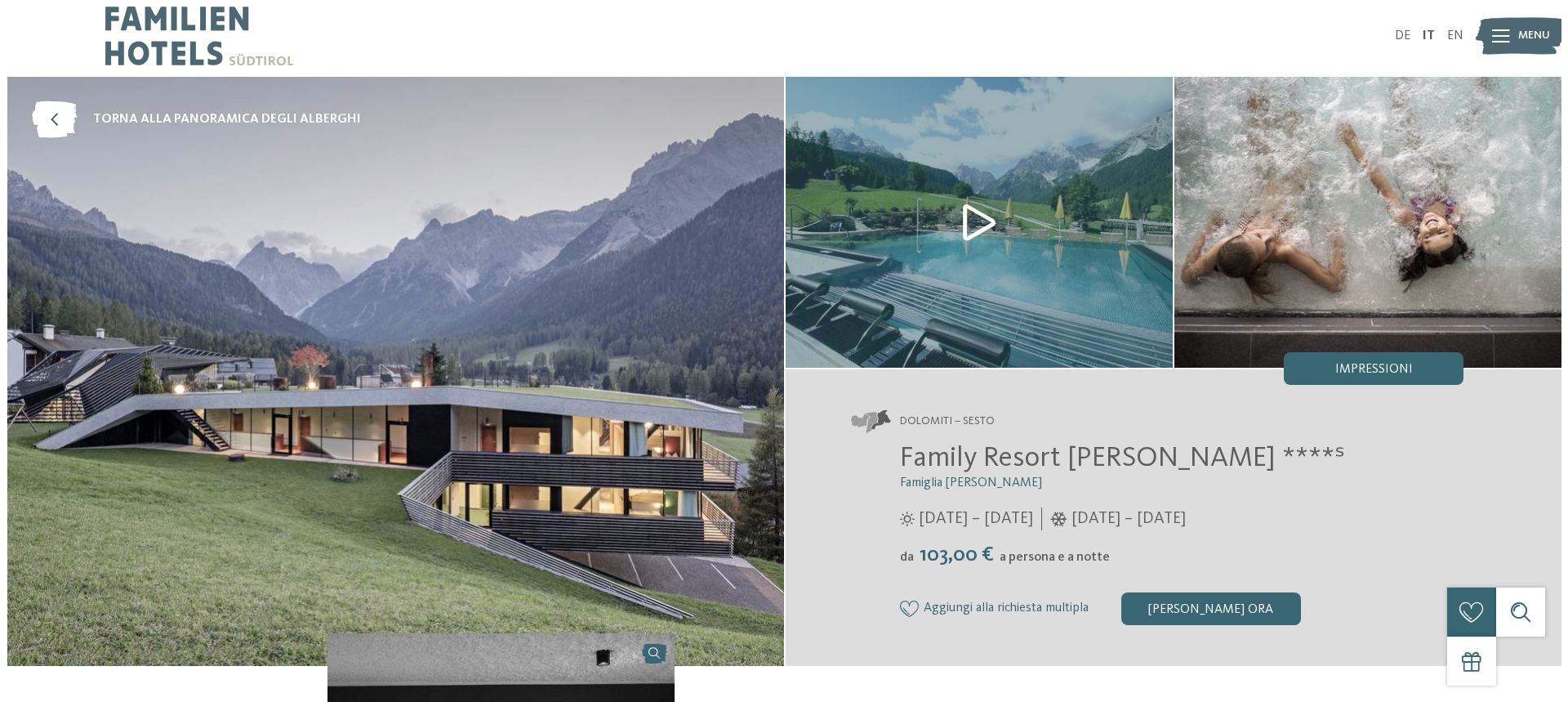
scroll to position [0, 0]
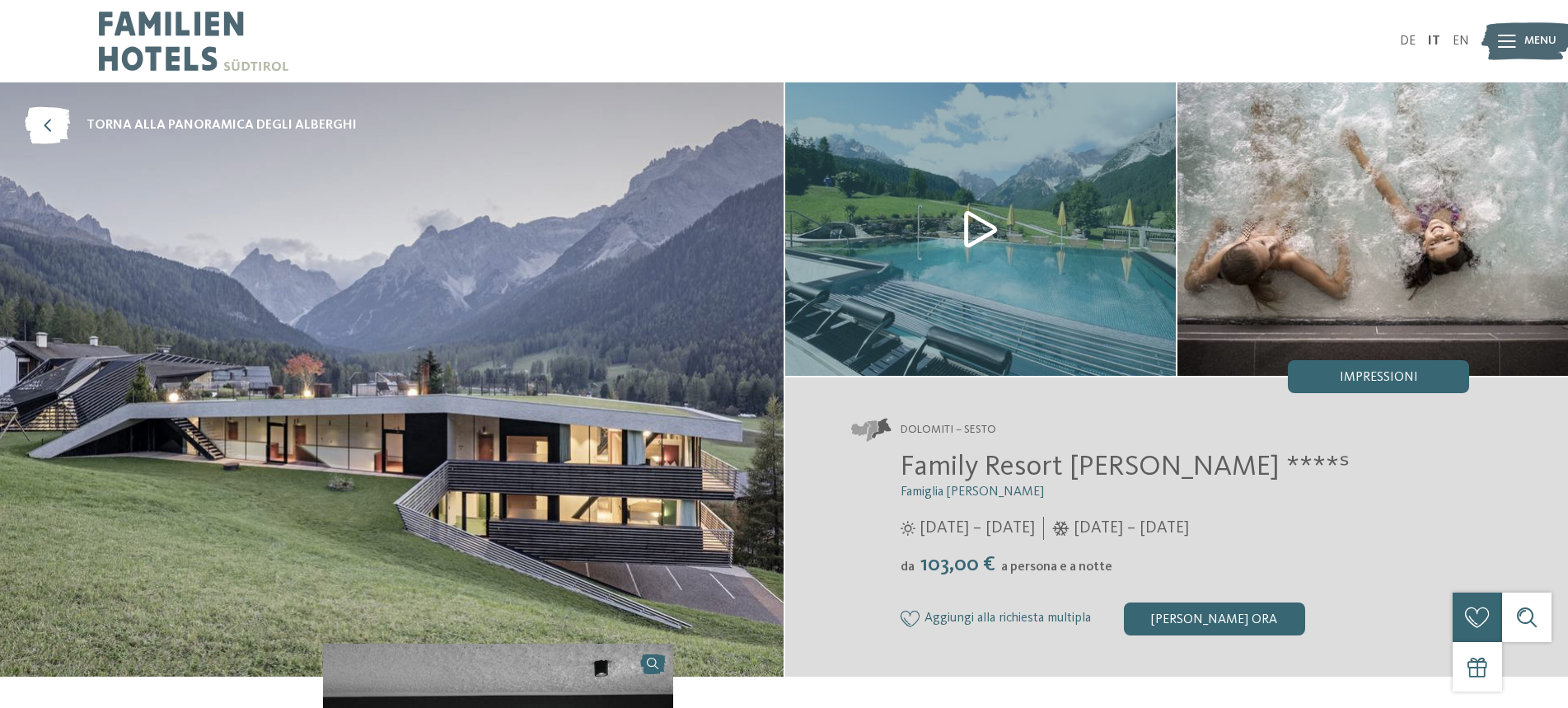
click at [1537, 27] on div "Menu" at bounding box center [1540, 41] width 32 height 41
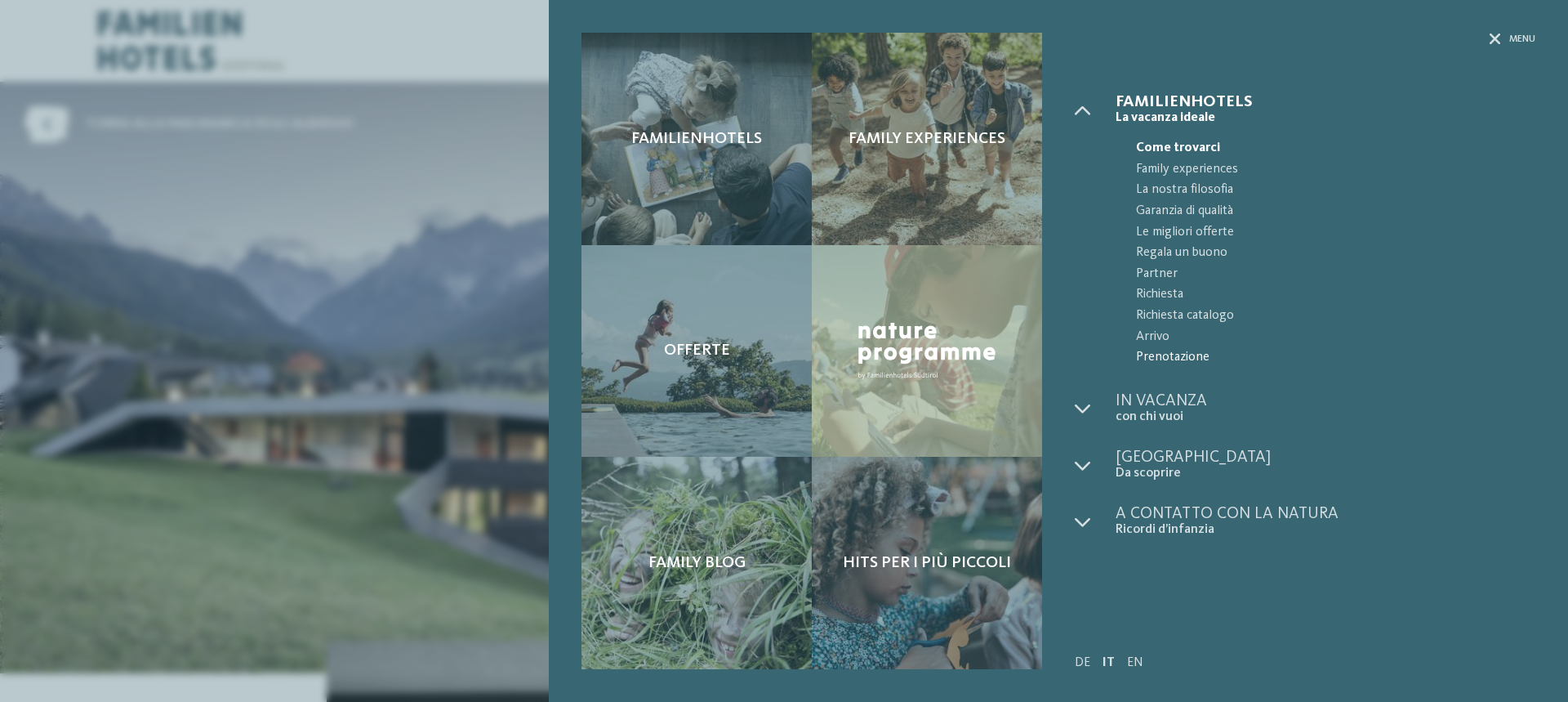
click at [1166, 349] on span "Prenotazione" at bounding box center [1336, 357] width 400 height 21
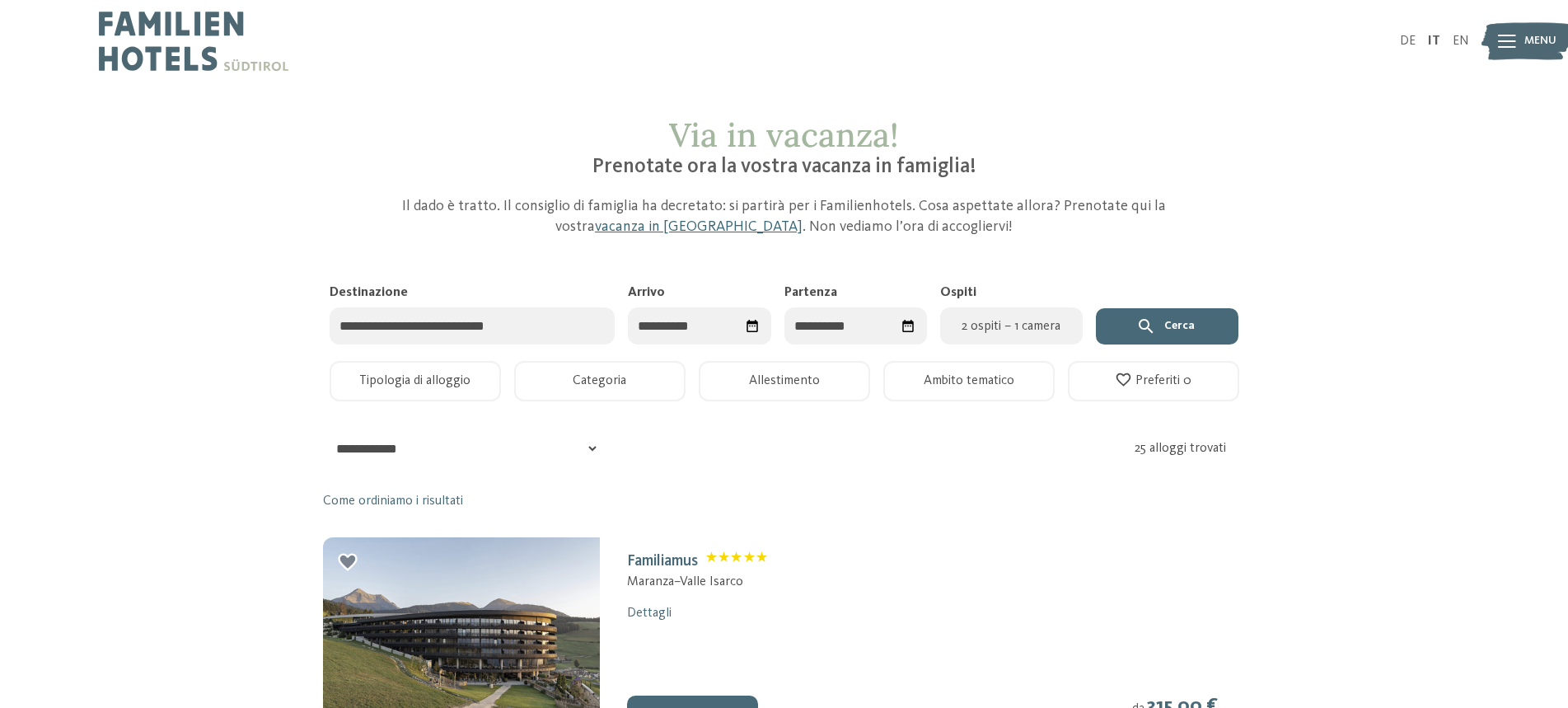
click at [504, 338] on input "Destinazione" at bounding box center [472, 326] width 286 height 37
click at [685, 329] on input "Arrivo" at bounding box center [698, 326] width 142 height 37
click at [828, 372] on span "Mese successivo" at bounding box center [831, 367] width 16 height 16
click at [828, 372] on span "Mese successivo" at bounding box center [833, 367] width 16 height 16
click at [827, 374] on span "Mese successivo" at bounding box center [833, 367] width 16 height 16
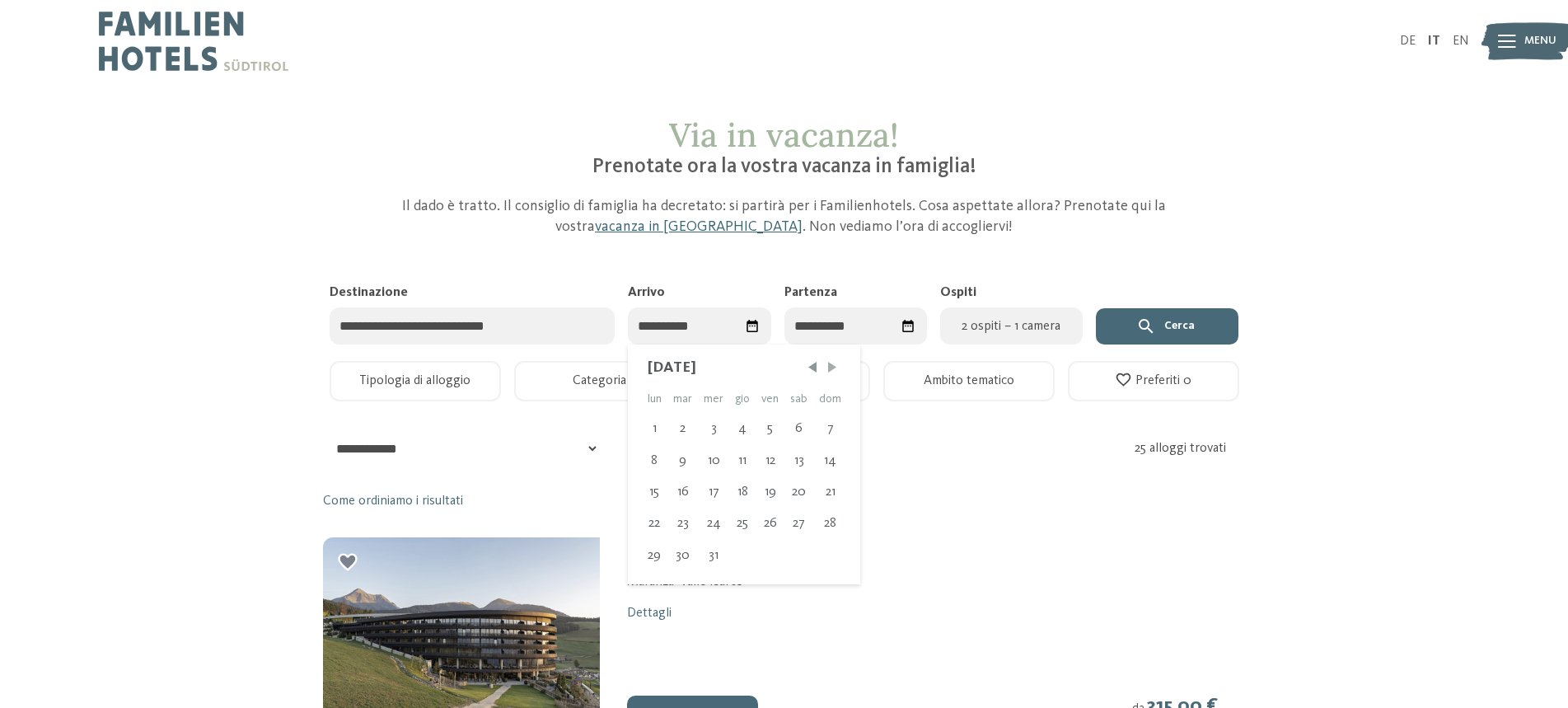
click at [833, 371] on span "Mese successivo" at bounding box center [831, 367] width 16 height 16
click at [824, 435] on div "4" at bounding box center [829, 428] width 33 height 32
type input "**********"
click at [896, 457] on div "11" at bounding box center [896, 461] width 33 height 32
type input "**********"
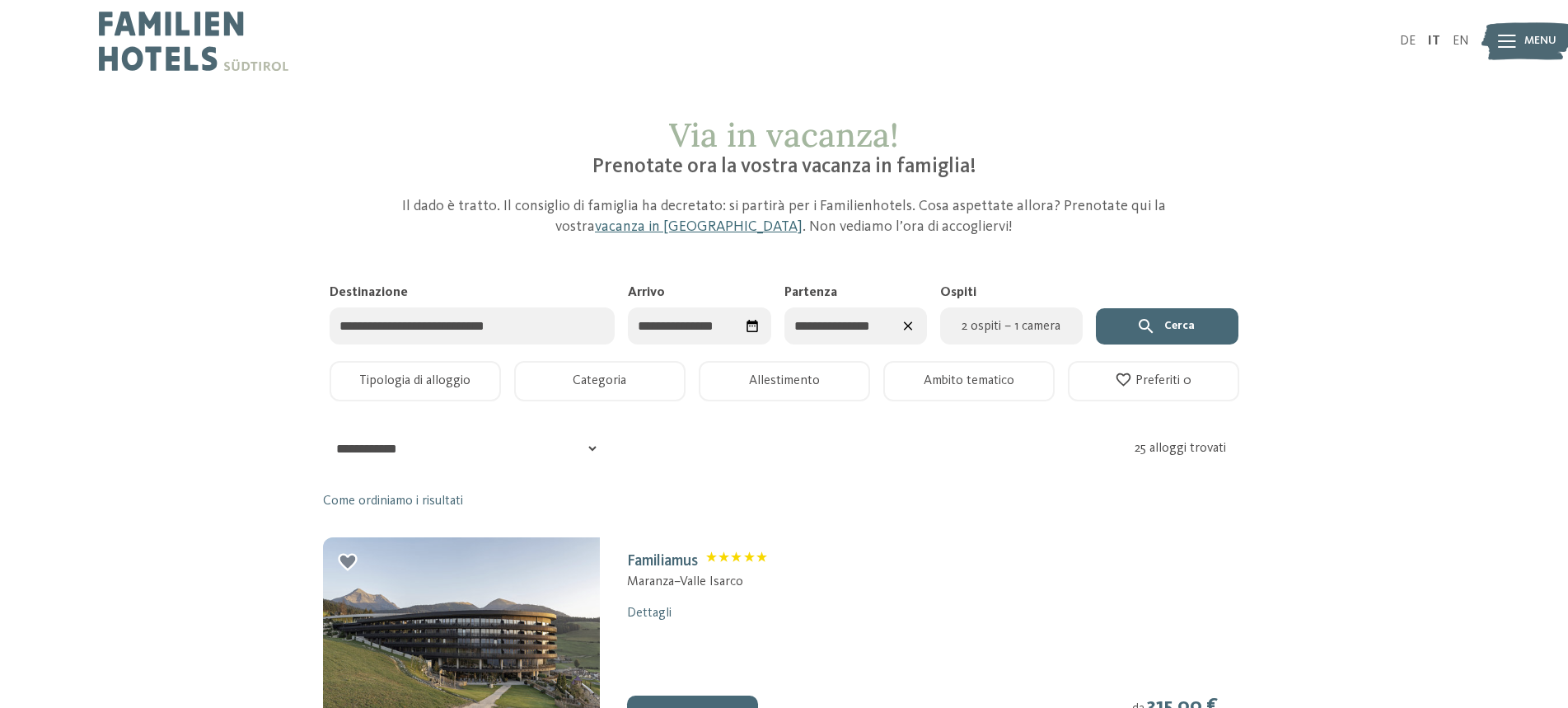
click at [1001, 324] on span "2 ospiti – 1 camera" at bounding box center [1011, 326] width 122 height 20
select select "*"
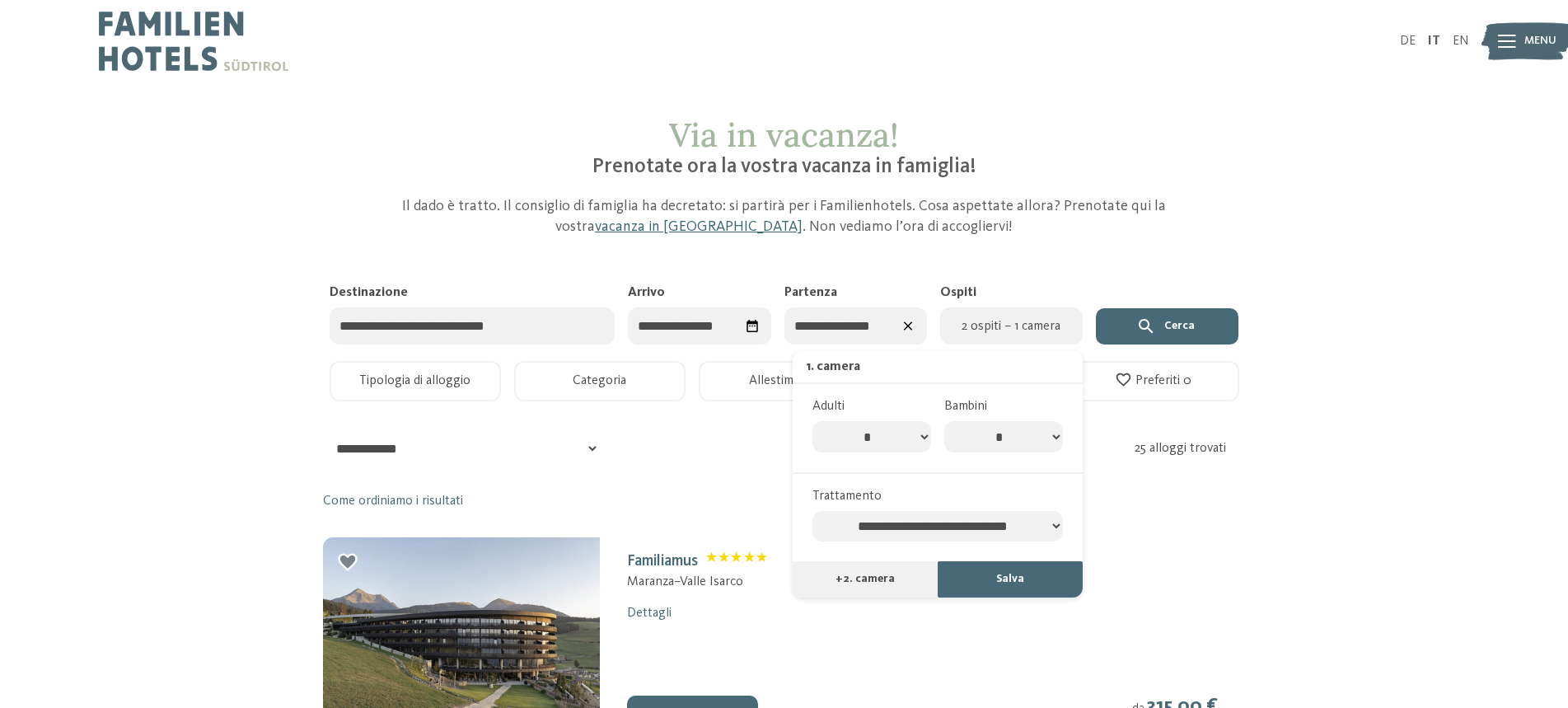
drag, startPoint x: 1050, startPoint y: 431, endPoint x: 1041, endPoint y: 446, distance: 17.5
click at [1049, 431] on select "* * * * * * * *" at bounding box center [1003, 437] width 118 height 32
select select "*"
click at [944, 421] on select "* * * * * * * *" at bounding box center [1003, 437] width 118 height 32
select select "*"
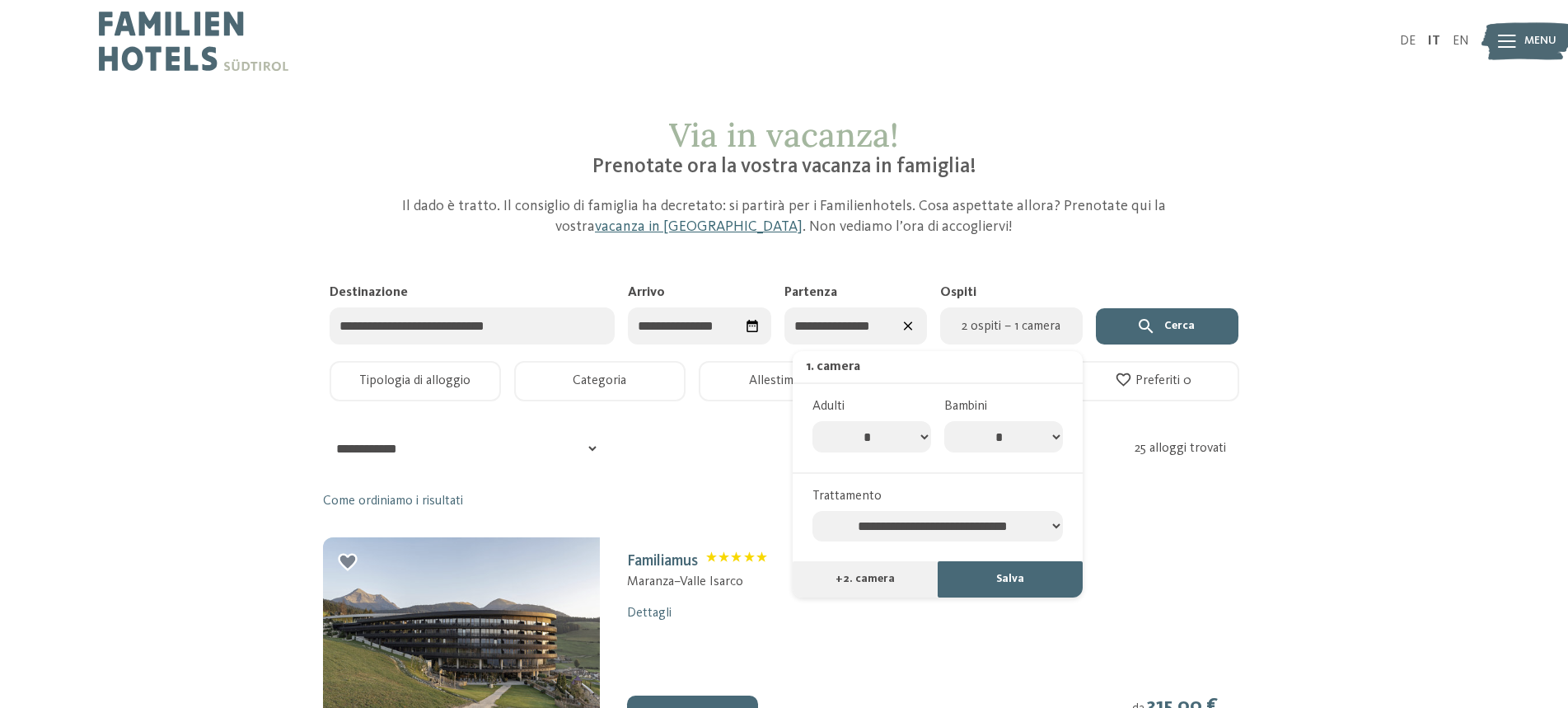
select select "*"
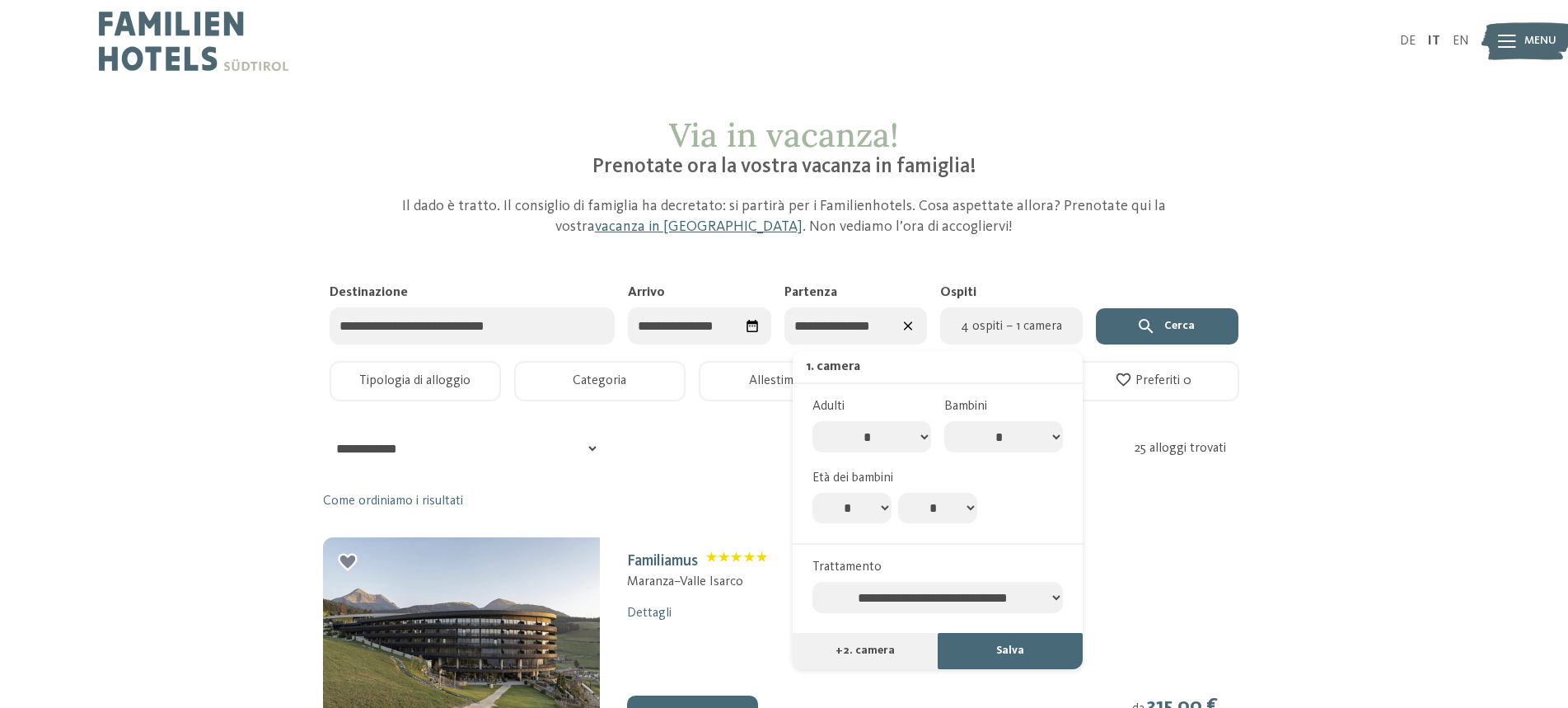
click at [857, 512] on select "* * * * * * * * * * ** ** ** ** ** ** ** **" at bounding box center [851, 508] width 79 height 32
select select "*"
click at [812, 493] on select "* * * * * * * * * * ** ** ** ** ** ** ** **" at bounding box center [851, 508] width 79 height 32
click at [945, 509] on select "* * * * * * * * * * ** ** ** ** ** ** ** **" at bounding box center [937, 508] width 79 height 32
select select "*"
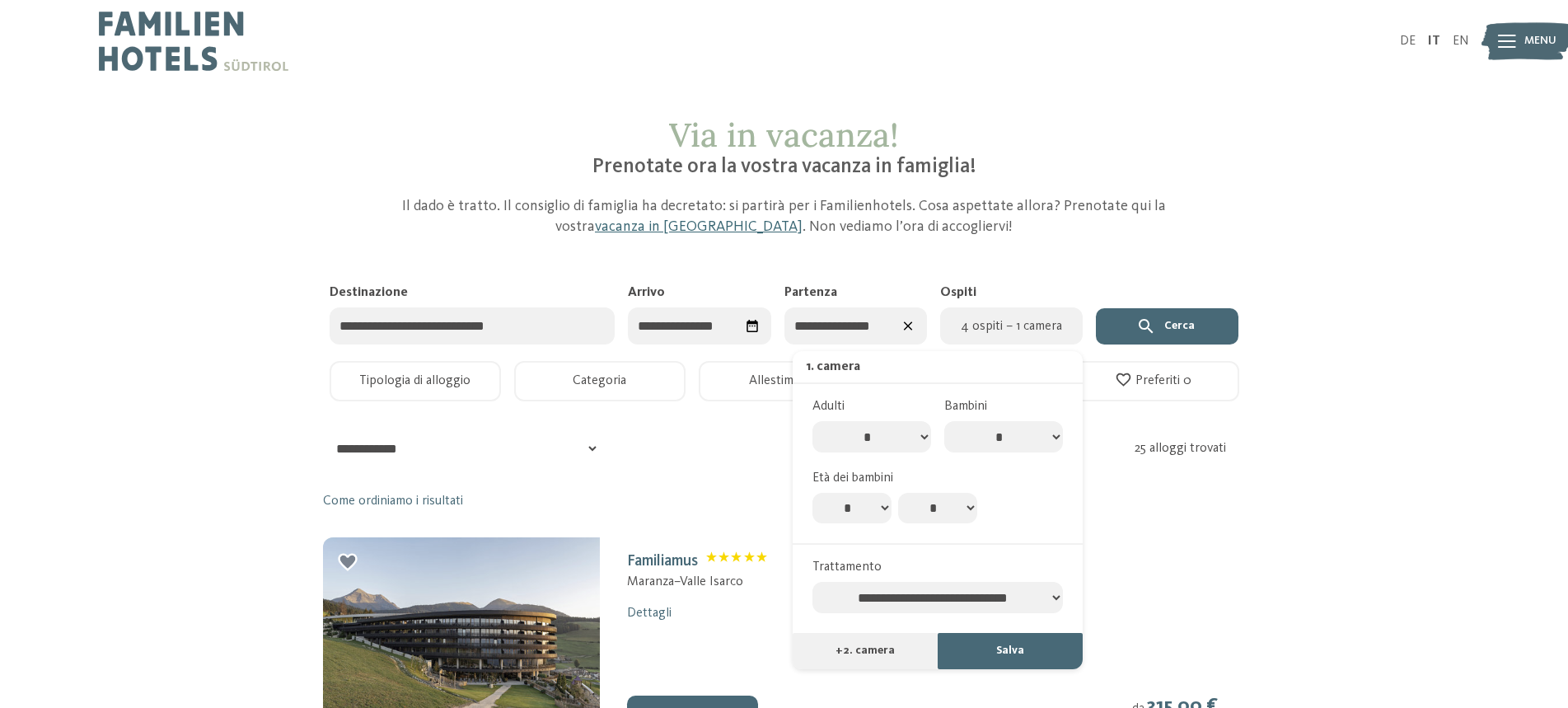
click at [898, 493] on select "* * * * * * * * * * ** ** ** ** ** ** ** **" at bounding box center [937, 508] width 79 height 32
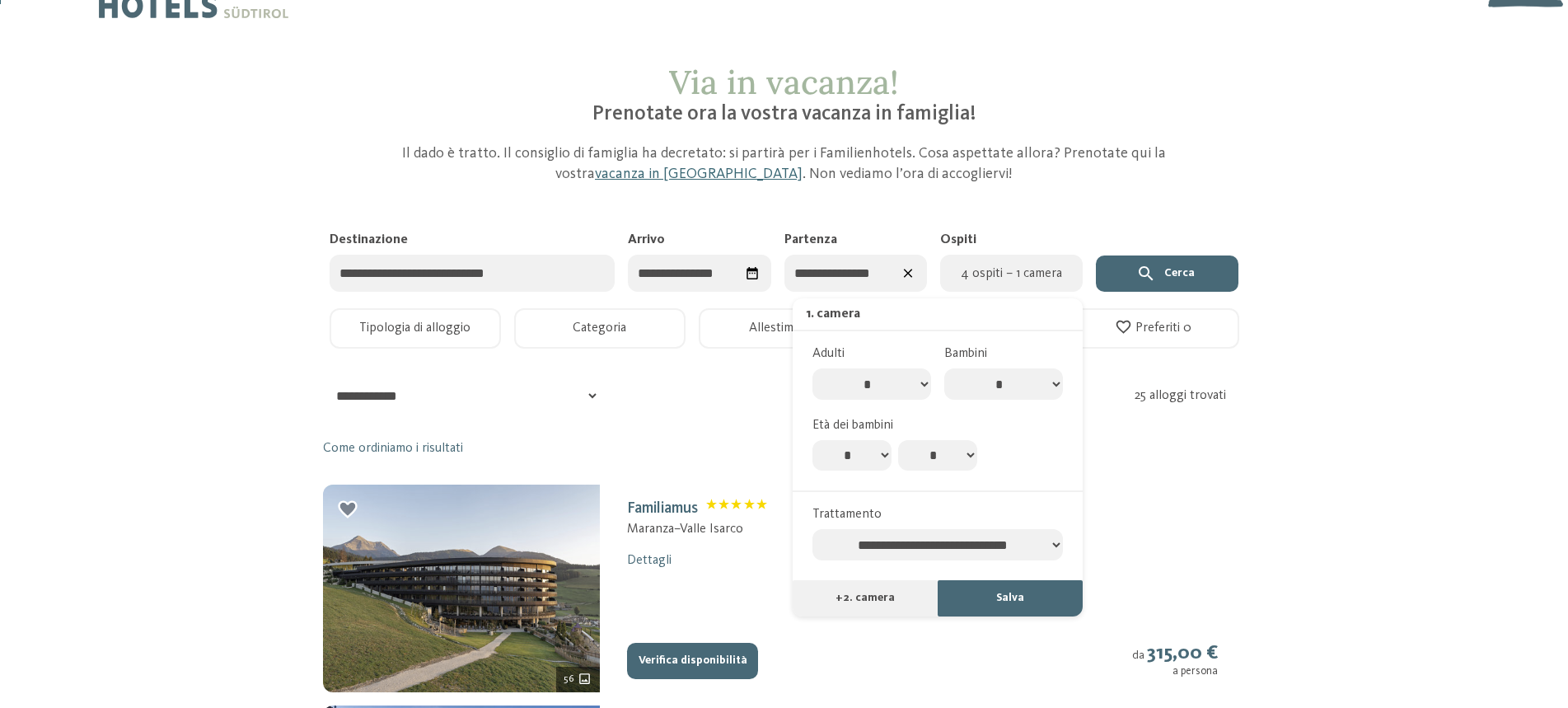
scroll to position [82, 0]
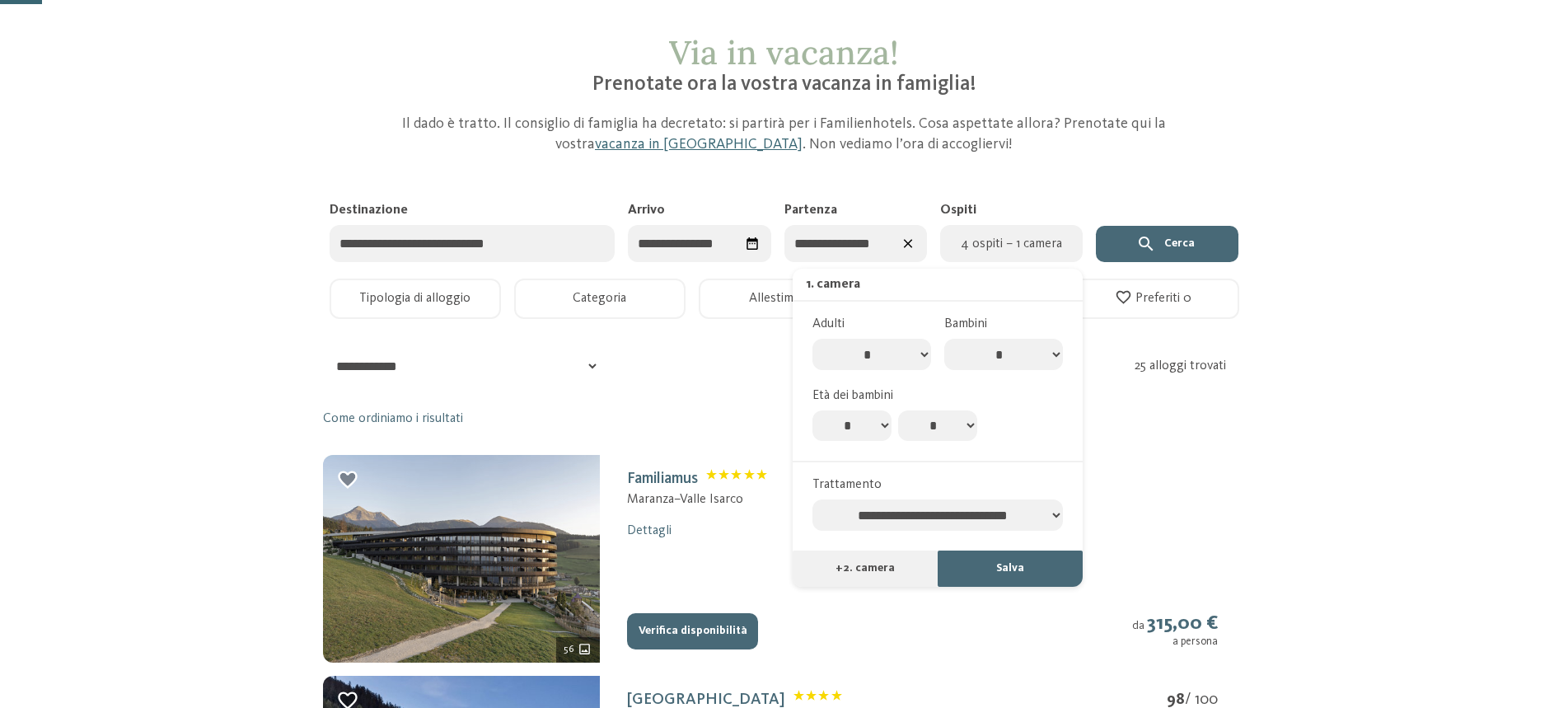
click at [986, 518] on select "**********" at bounding box center [937, 515] width 250 height 32
select select "**********"
click at [812, 501] on select "**********" at bounding box center [937, 515] width 250 height 32
click at [998, 573] on button "Salva" at bounding box center [1010, 569] width 145 height 36
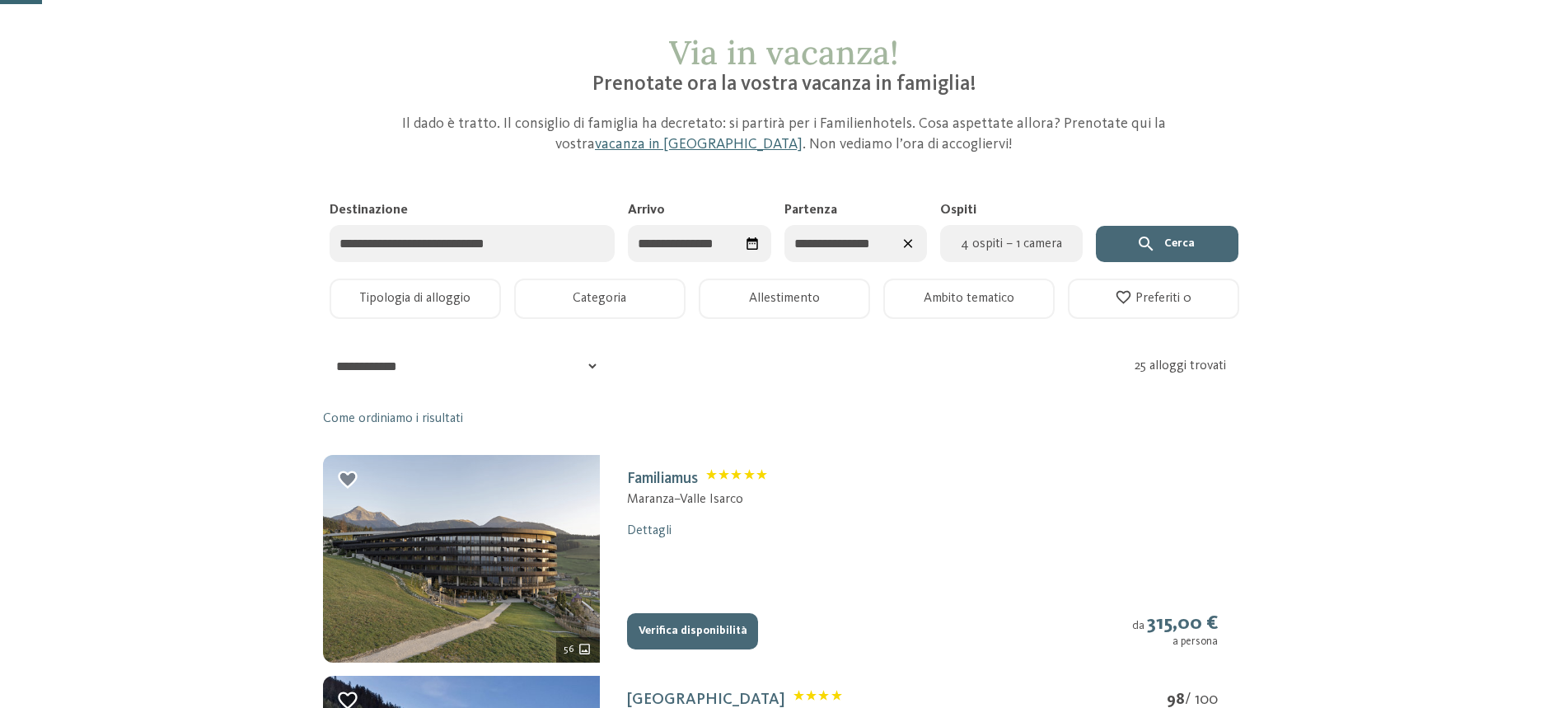
click at [1151, 247] on icon "submit" at bounding box center [1146, 244] width 20 height 20
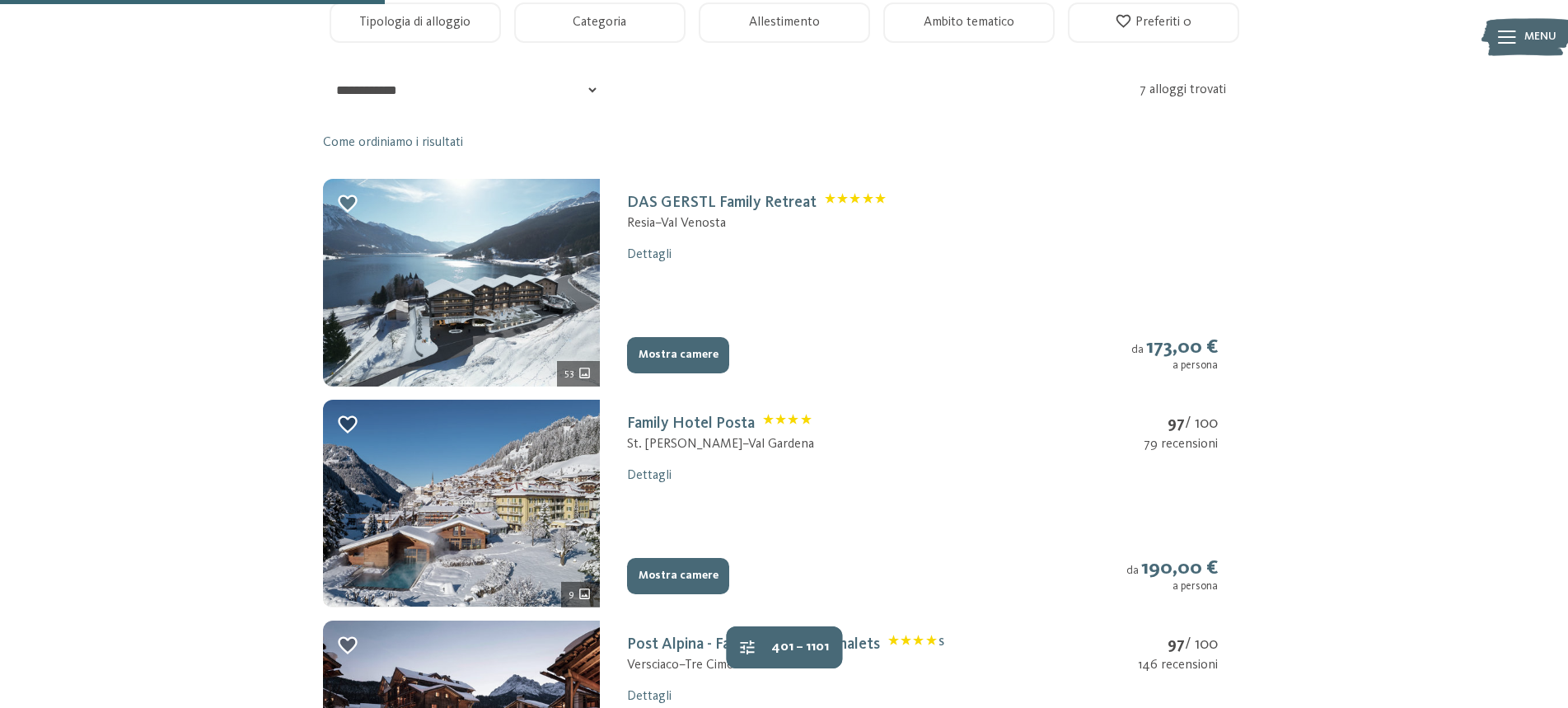
scroll to position [330, 0]
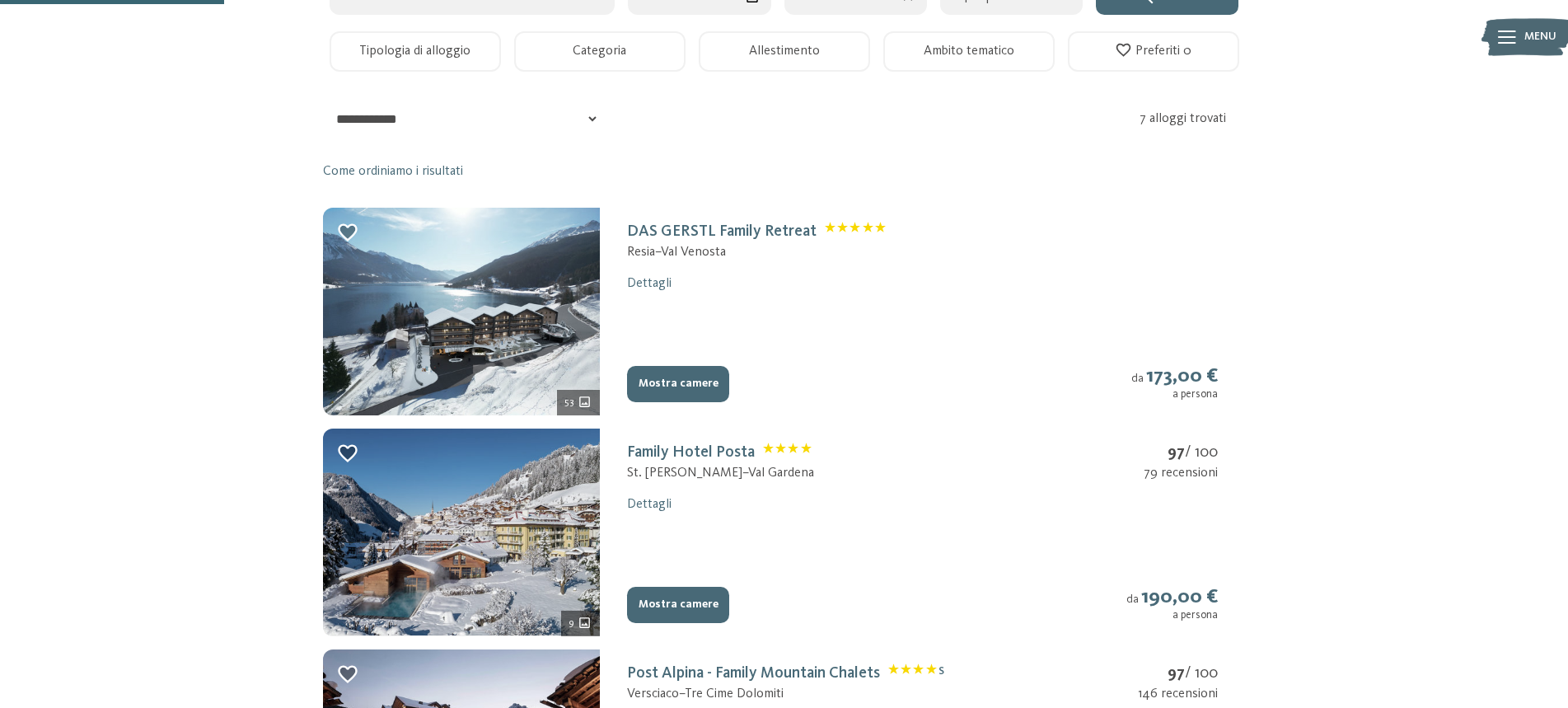
drag, startPoint x: 665, startPoint y: 380, endPoint x: 651, endPoint y: 387, distance: 15.7
click at [651, 387] on button "Mostra camere" at bounding box center [677, 384] width 102 height 36
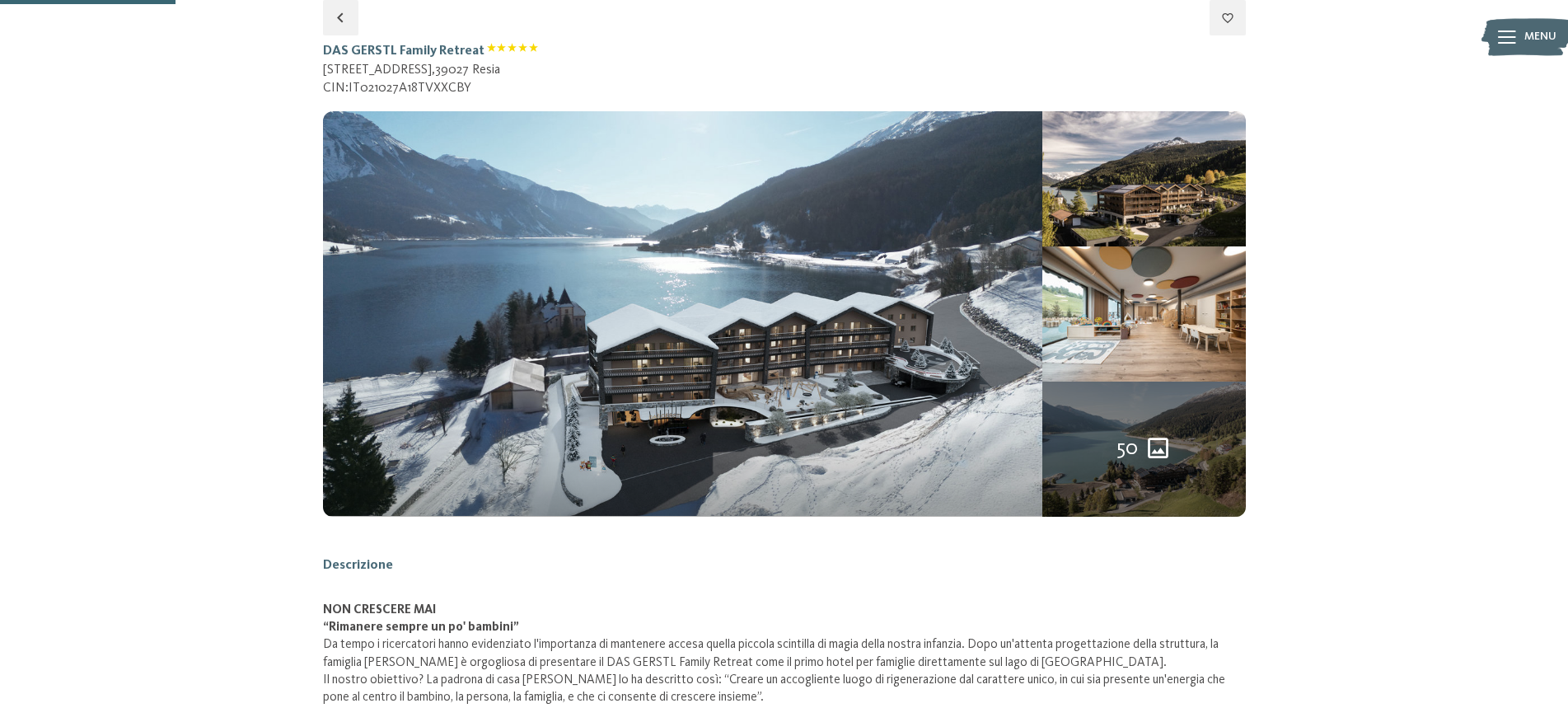
select select "*"
select select "**********"
